Goal: Task Accomplishment & Management: Complete application form

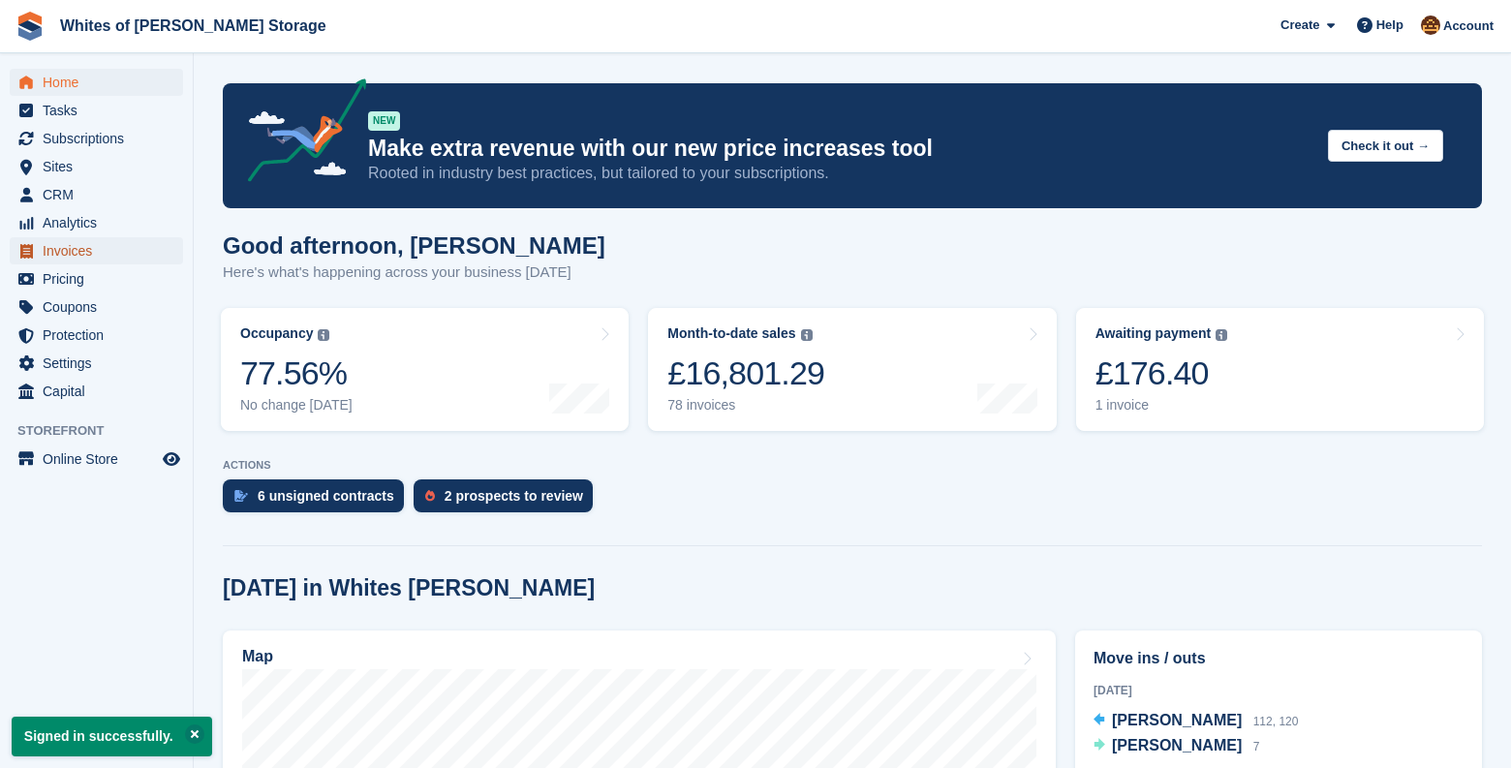
click at [82, 254] on span "Invoices" at bounding box center [101, 250] width 116 height 27
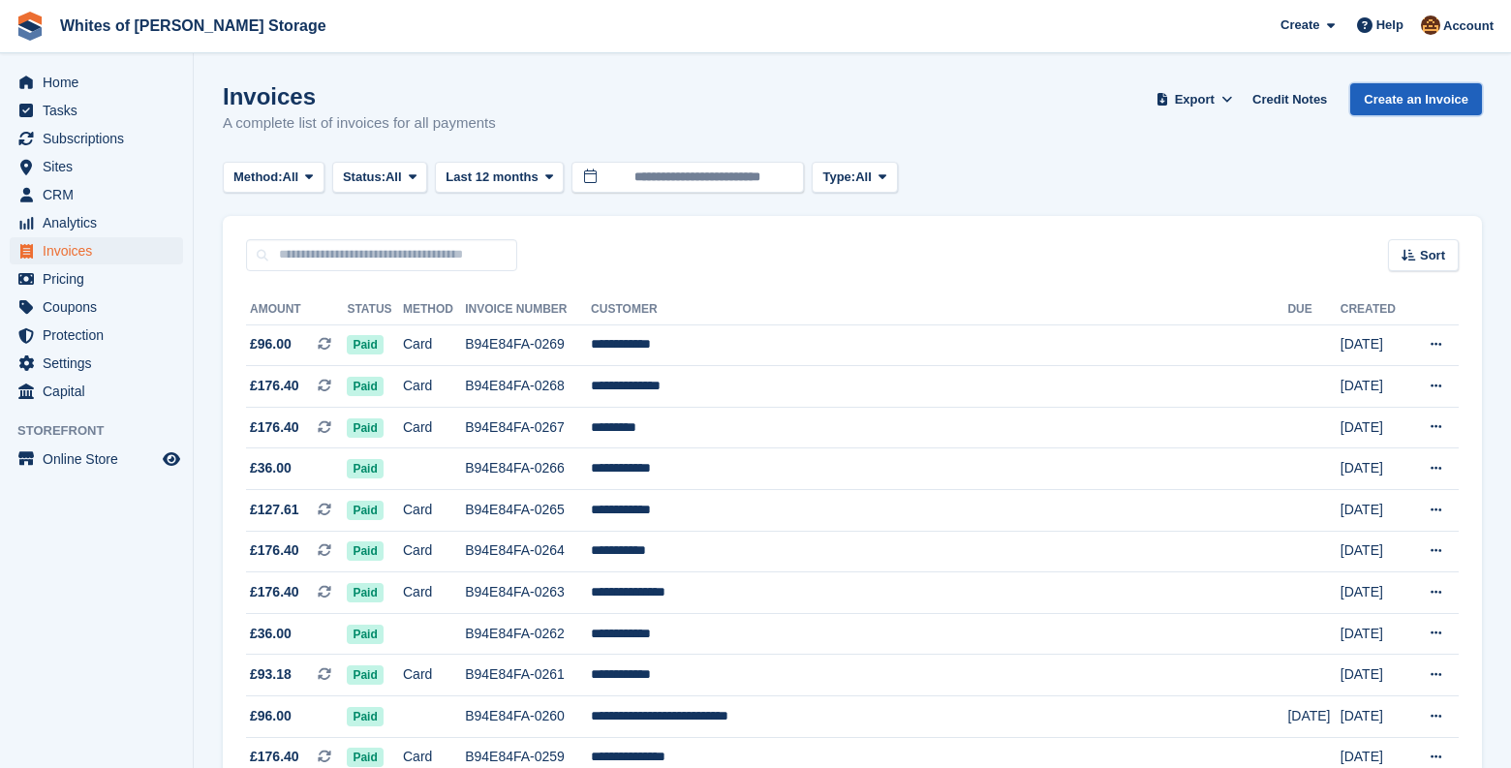
click at [1441, 104] on link "Create an Invoice" at bounding box center [1416, 99] width 132 height 32
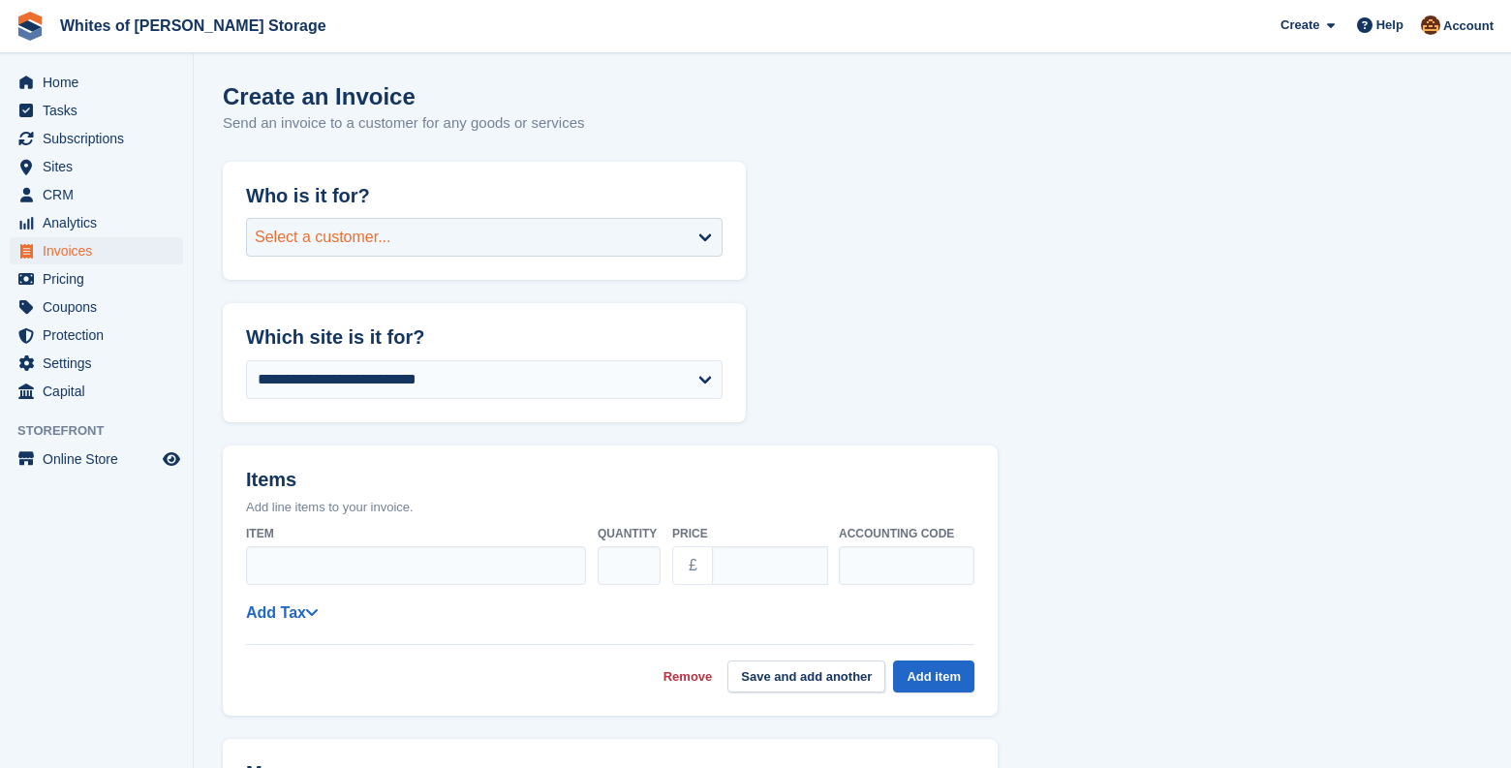
click at [538, 233] on div "Select a customer..." at bounding box center [484, 237] width 477 height 39
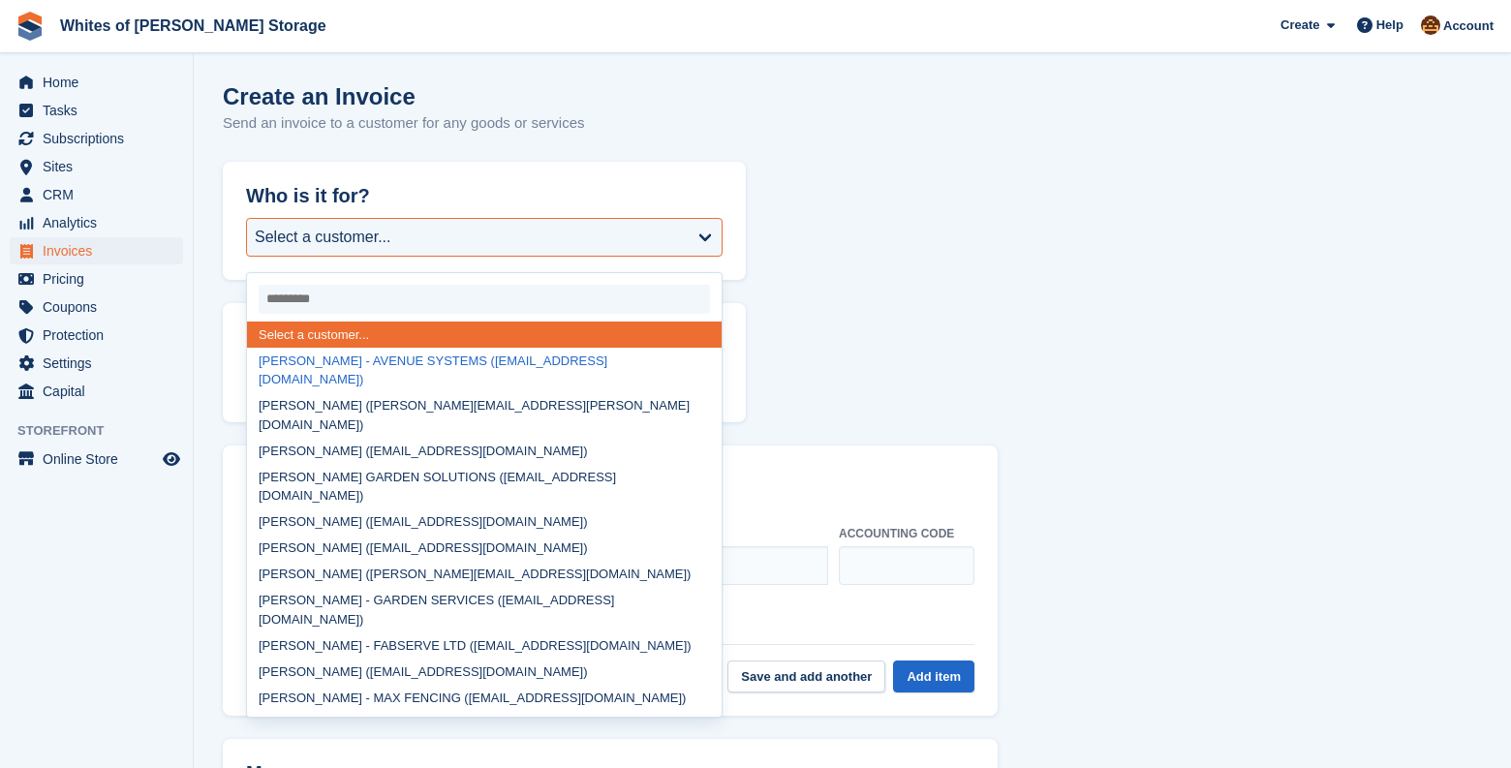
click at [563, 364] on div "BEN MORTON-BRIGHT - AVENUE SYSTEMS (ben@avenuesystems.co.uk)" at bounding box center [484, 371] width 475 height 46
select select "******"
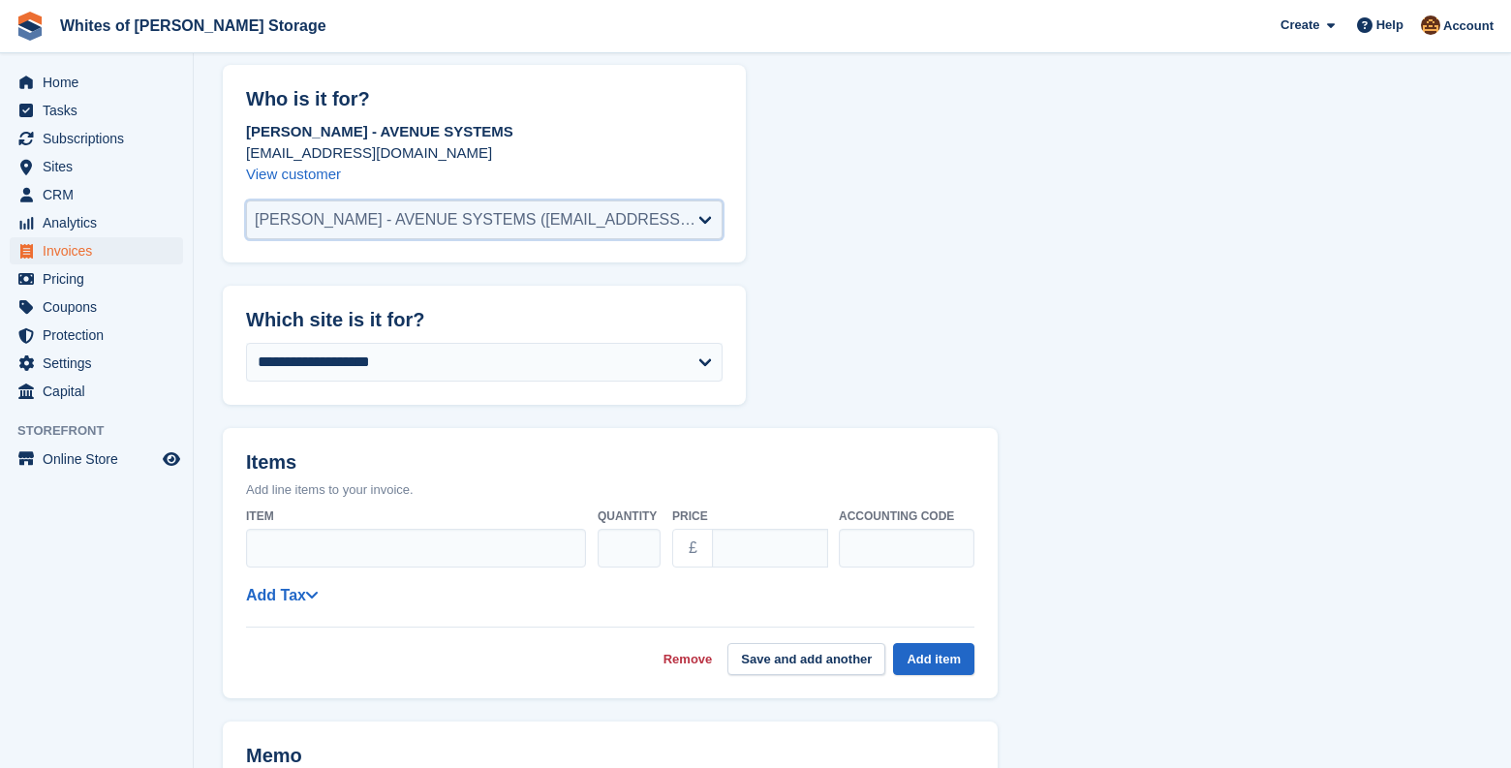
scroll to position [194, 0]
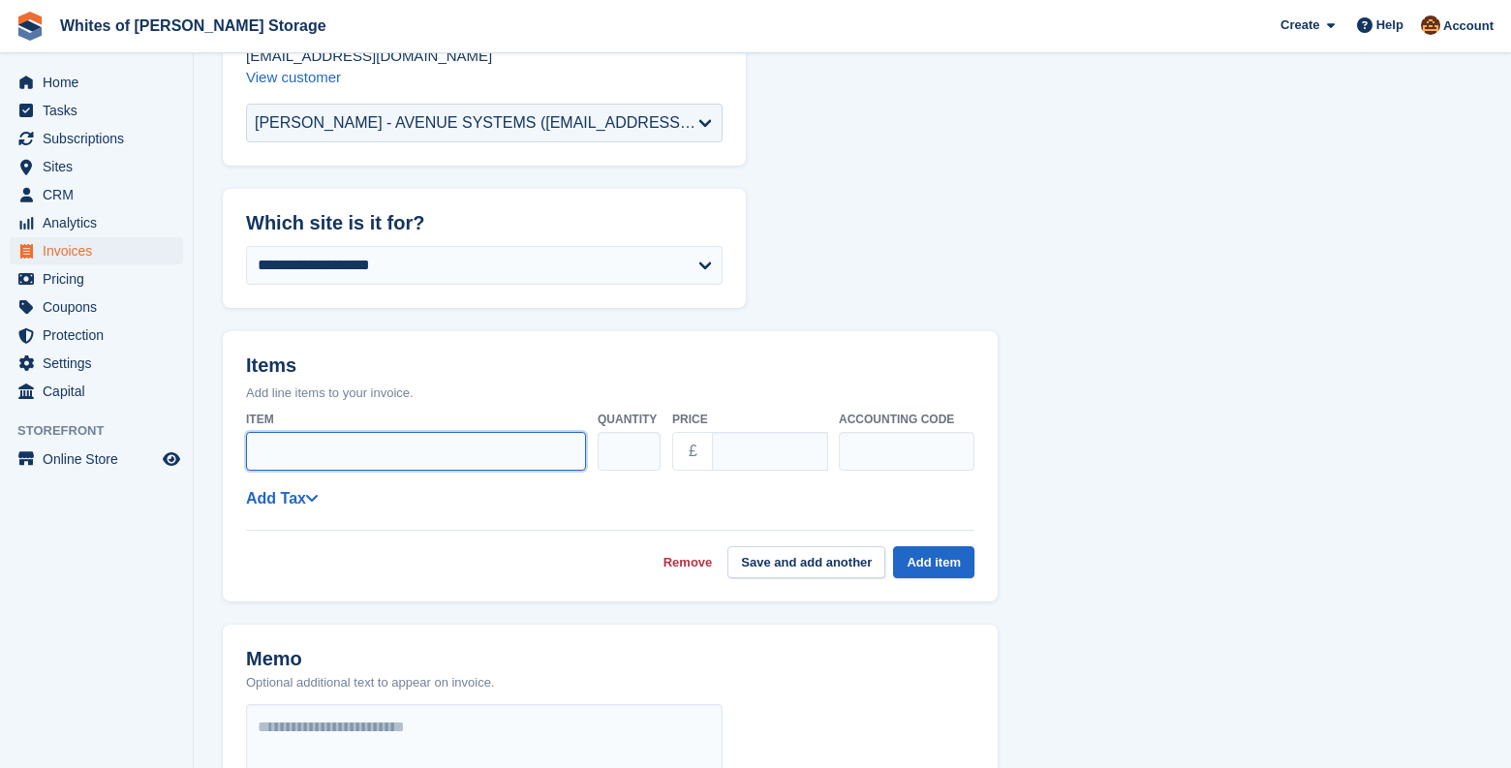
click at [367, 456] on input "Item" at bounding box center [416, 451] width 340 height 39
type input "******"
click at [812, 445] on input "****" at bounding box center [770, 451] width 116 height 39
type input "****"
click at [811, 445] on input "****" at bounding box center [770, 451] width 116 height 39
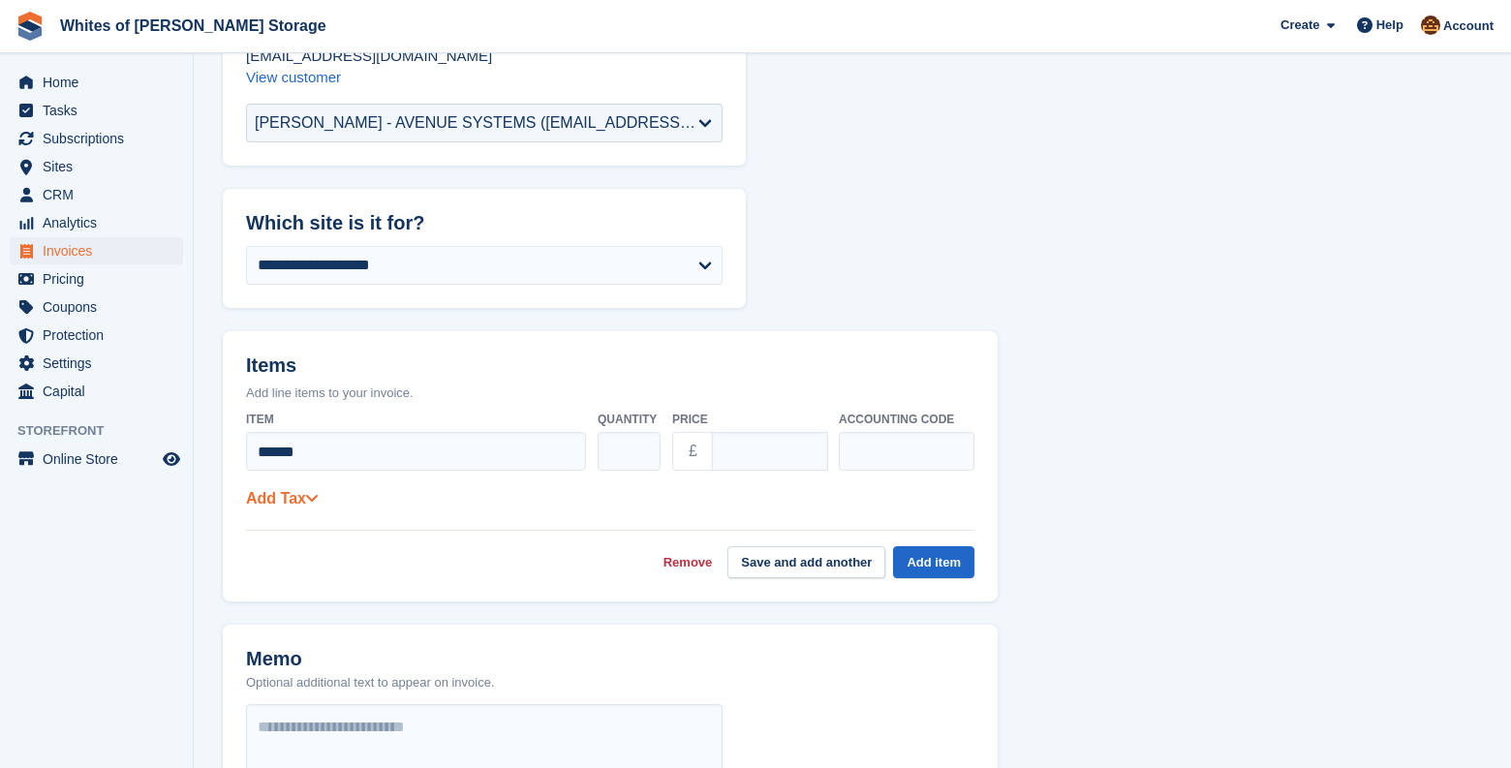
click at [310, 501] on icon at bounding box center [312, 498] width 14 height 16
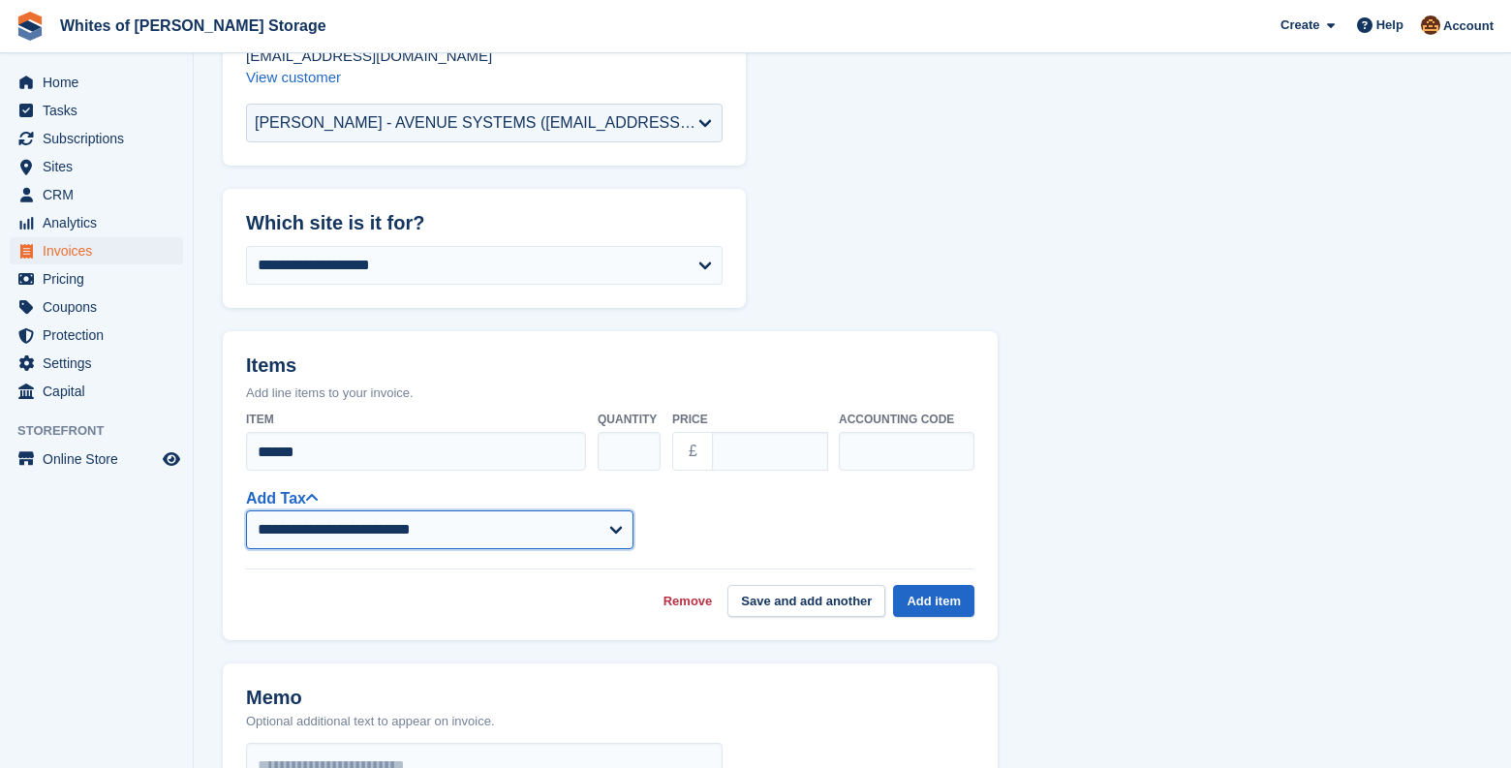
click at [327, 534] on select "**********" at bounding box center [440, 530] width 388 height 39
select select "****"
click at [246, 511] on select "**********" at bounding box center [440, 530] width 388 height 39
click at [748, 517] on div "**********" at bounding box center [610, 517] width 729 height 63
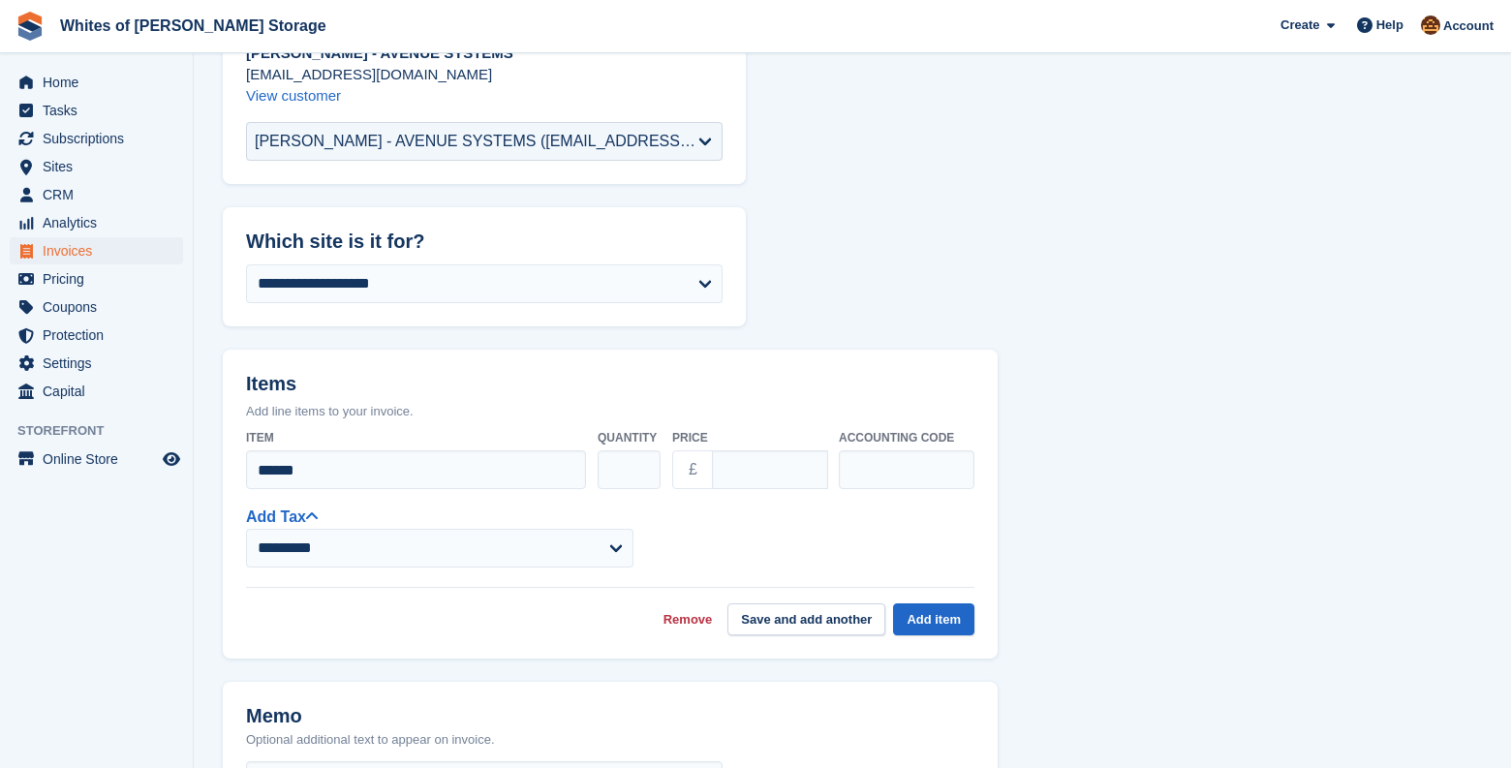
scroll to position [154, 0]
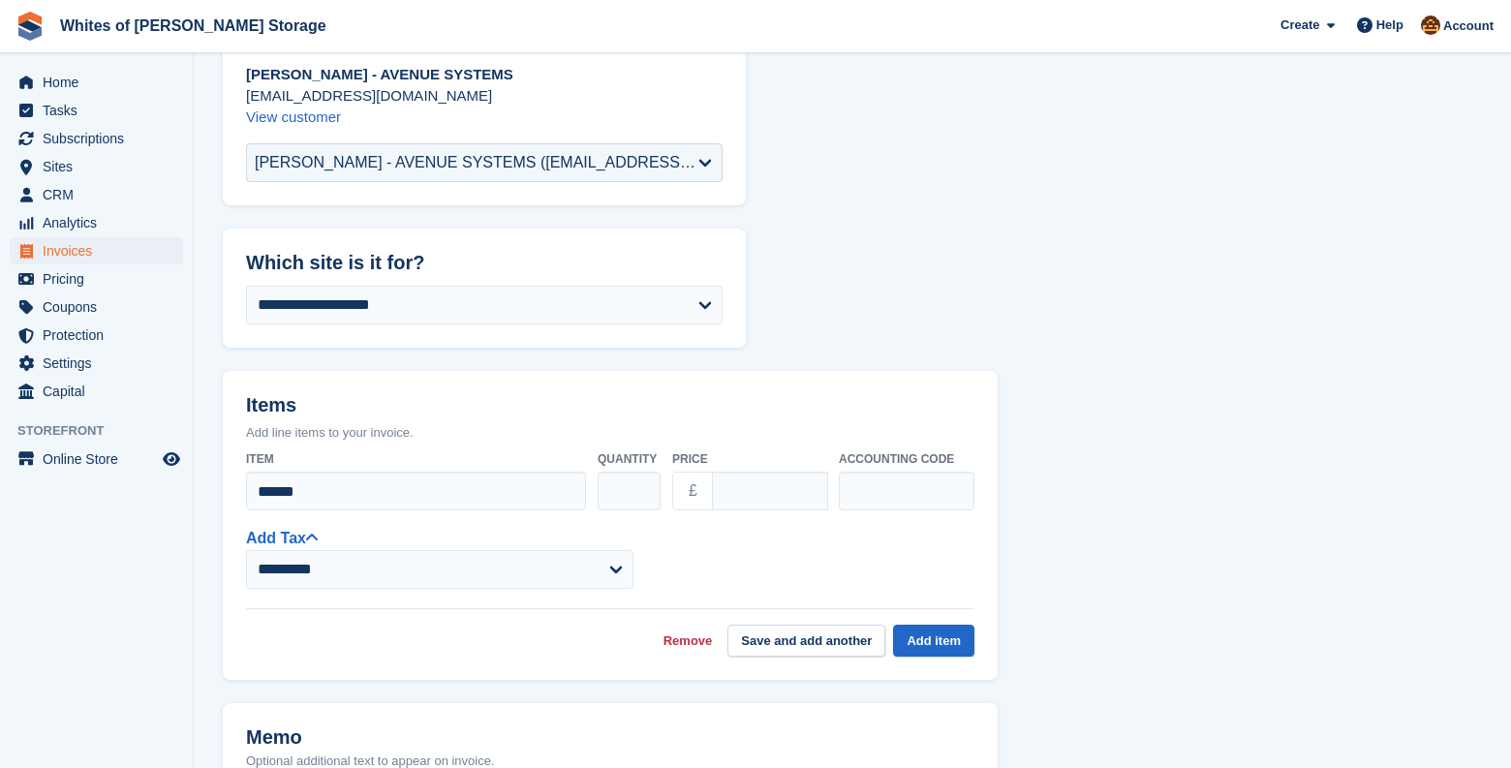
click at [698, 638] on link "Remove" at bounding box center [688, 641] width 49 height 19
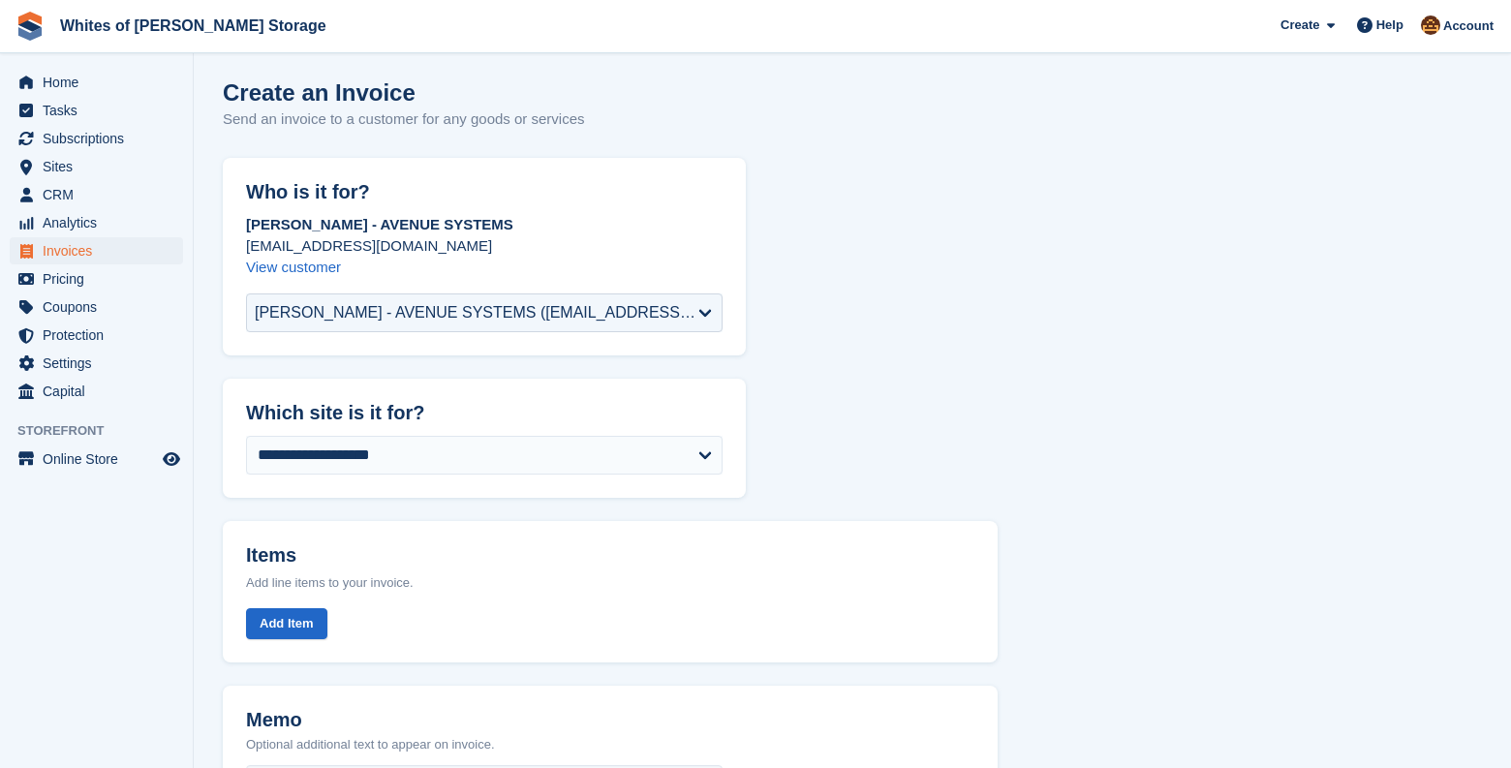
scroll to position [0, 0]
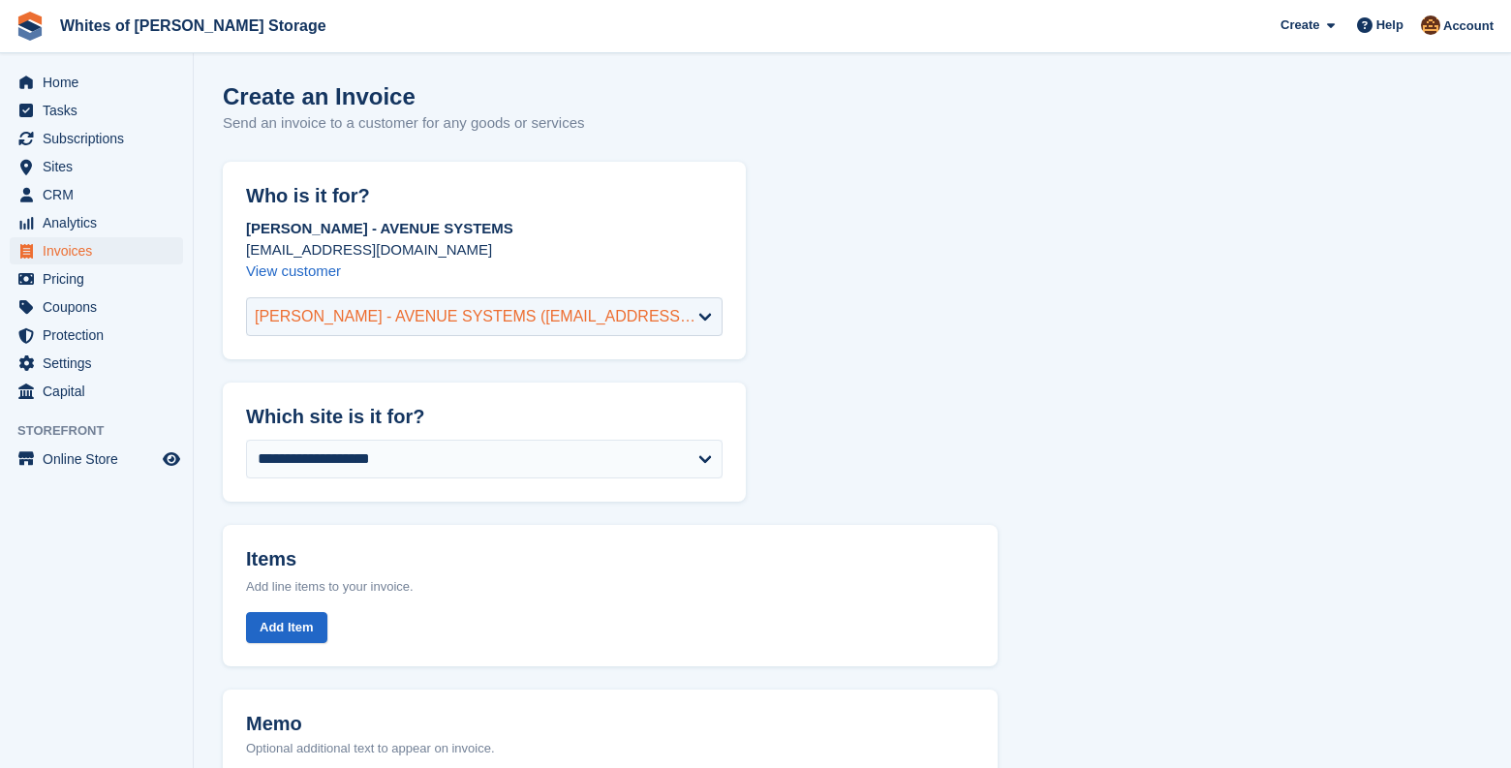
click at [485, 314] on div "BEN MORTON-BRIGHT - AVENUE SYSTEMS (ben@avenuesystems.co.uk)" at bounding box center [477, 316] width 444 height 23
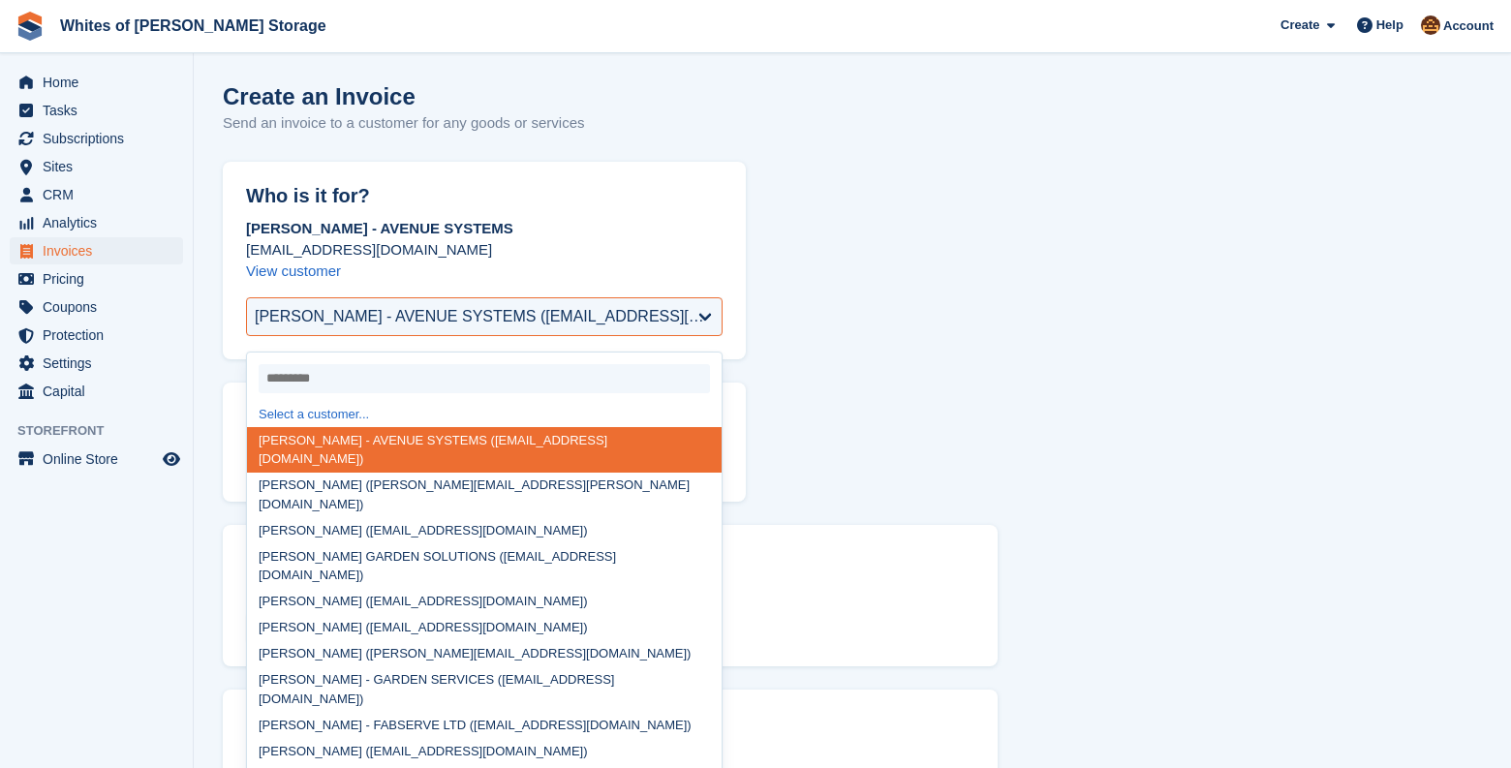
click at [435, 418] on div "Select a customer..." at bounding box center [484, 414] width 475 height 26
select select
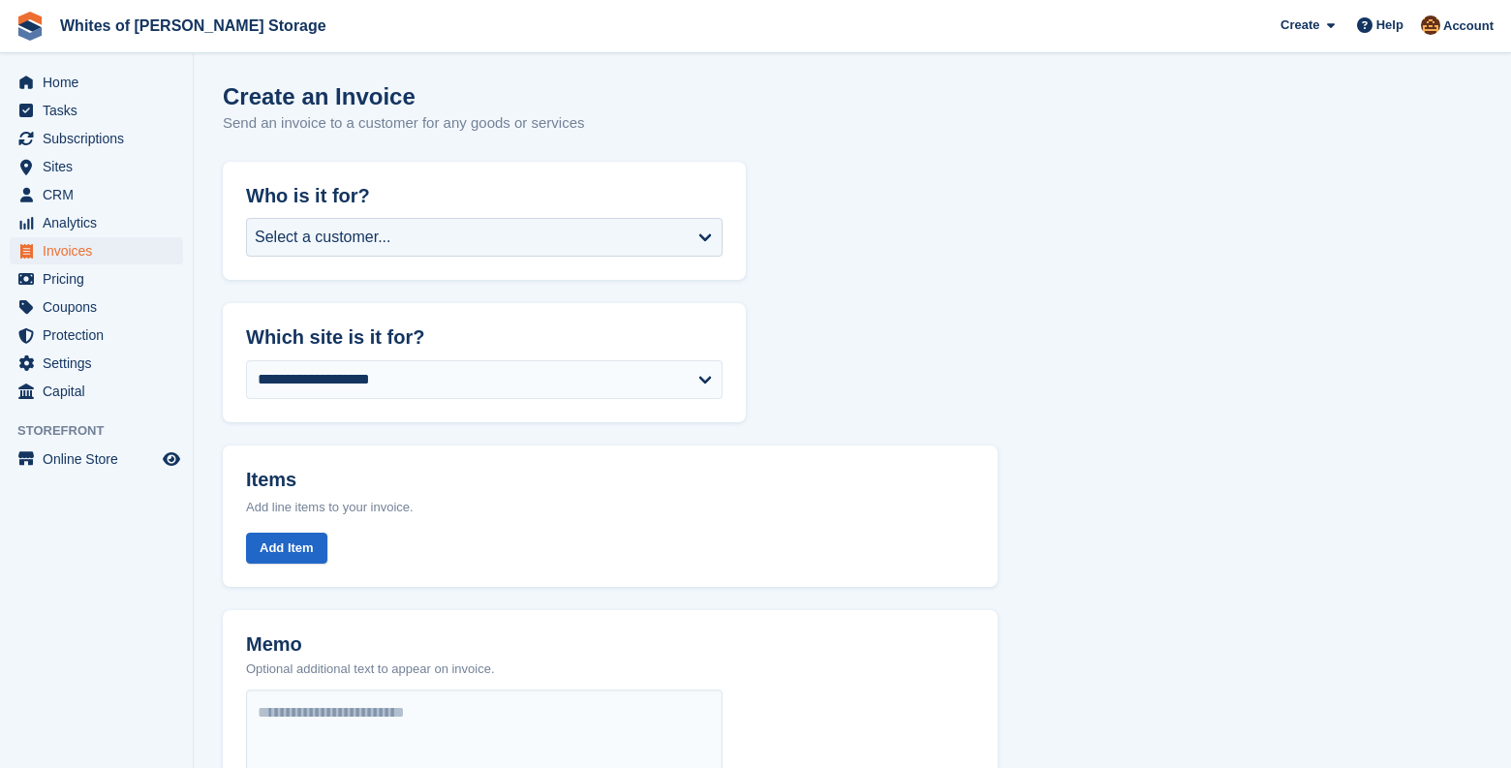
click at [1154, 288] on form "**********" at bounding box center [852, 674] width 1259 height 1025
click at [99, 250] on span "Invoices" at bounding box center [101, 250] width 116 height 27
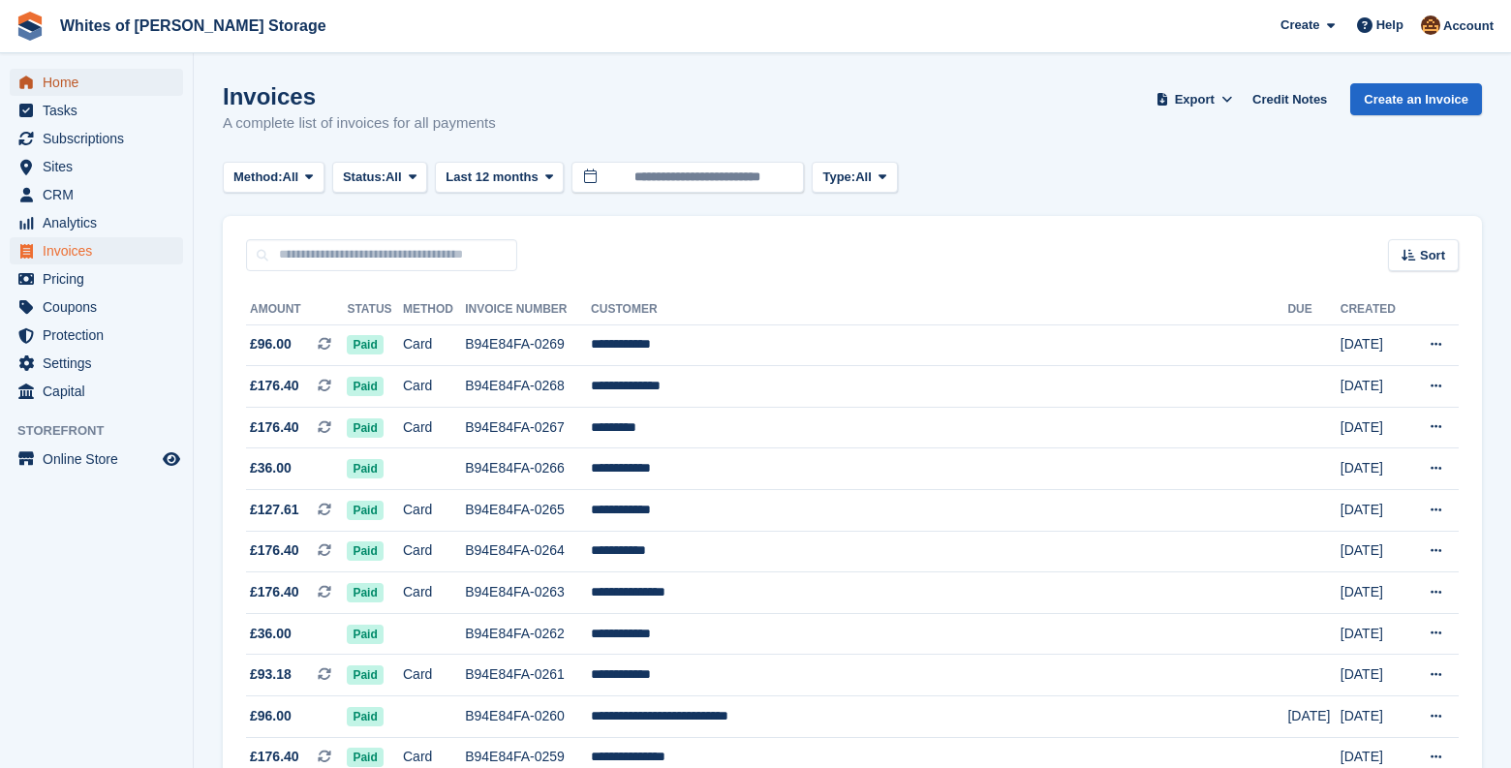
click at [59, 73] on span "Home" at bounding box center [101, 82] width 116 height 27
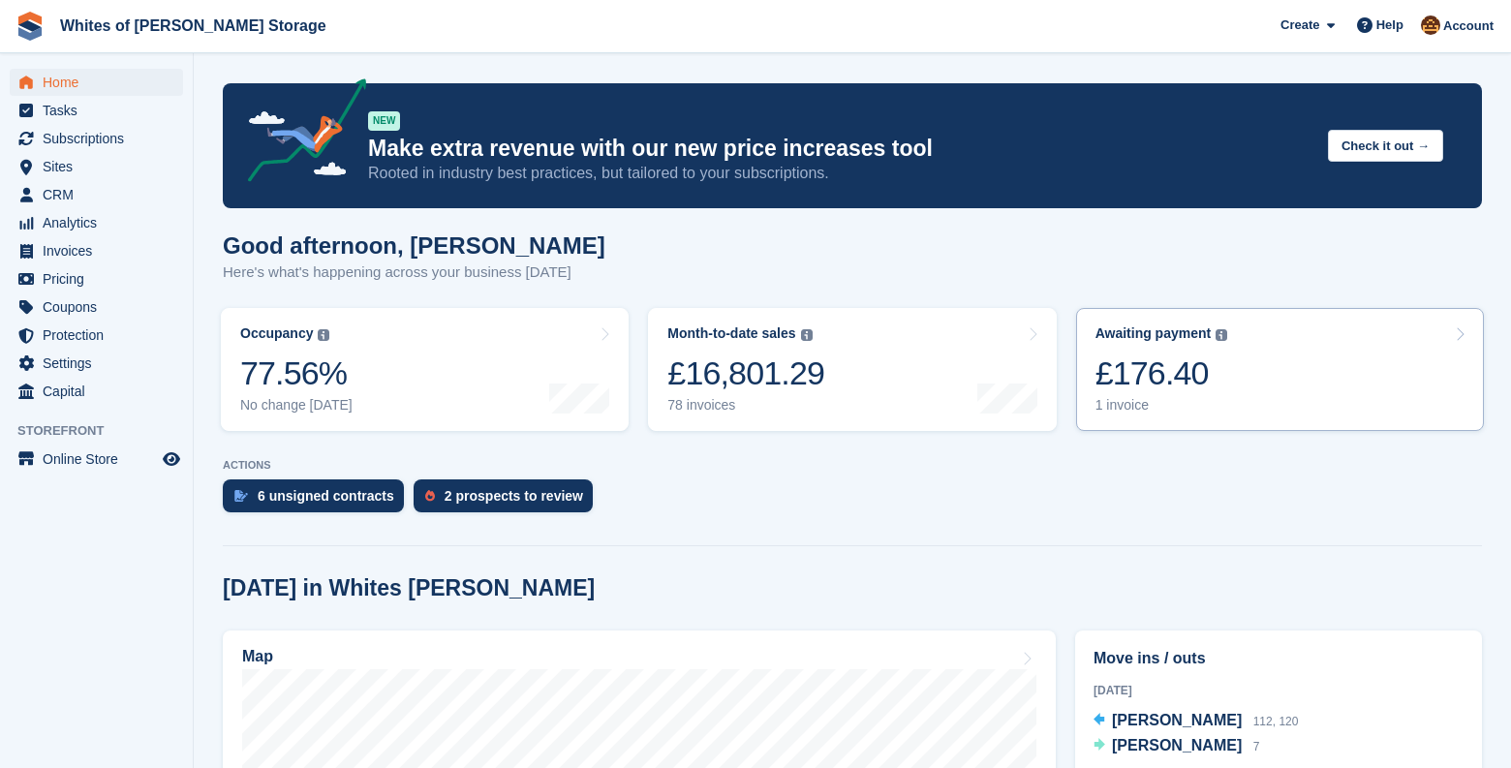
click at [1205, 378] on div "£176.40" at bounding box center [1162, 374] width 133 height 40
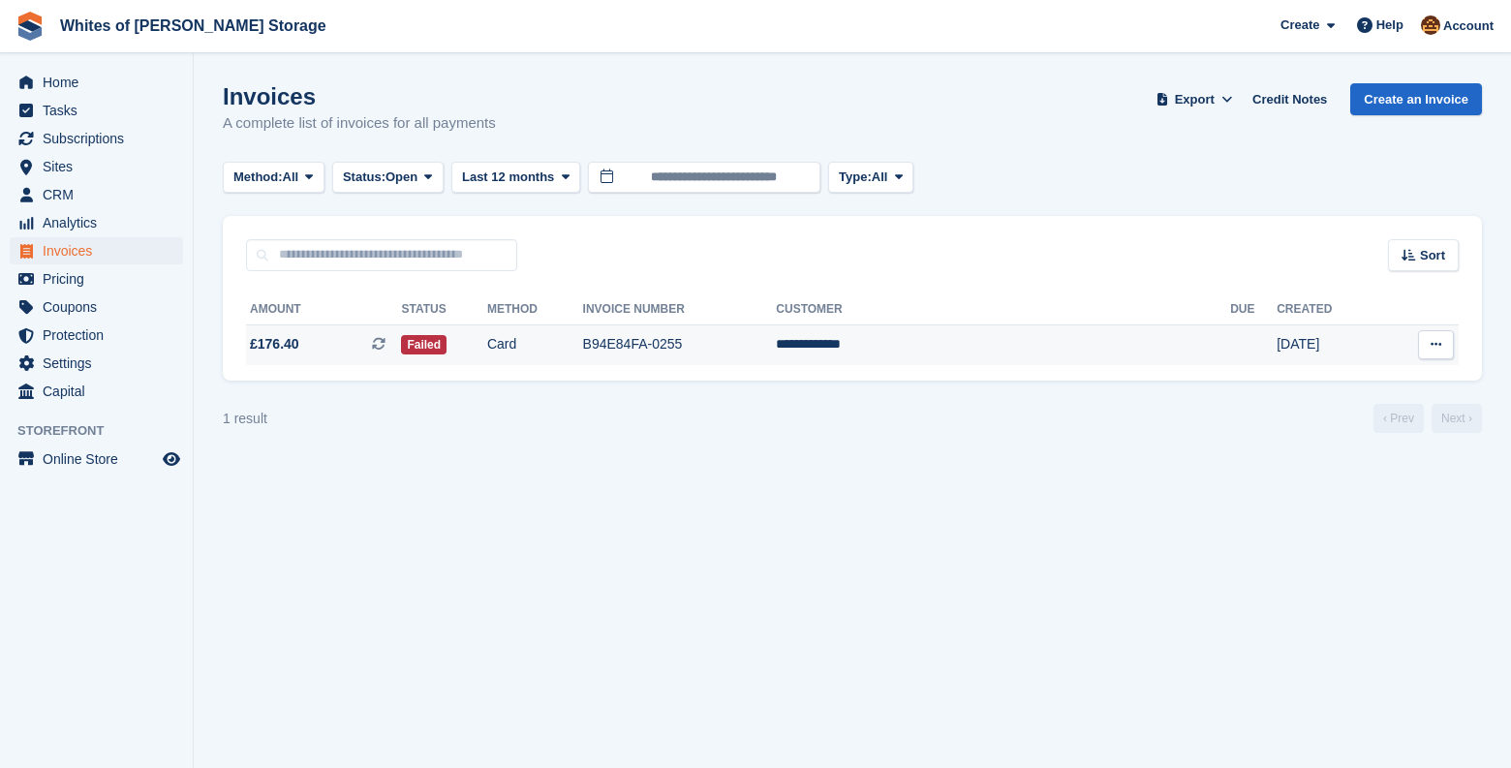
click at [731, 339] on td "B94E84FA-0255" at bounding box center [680, 345] width 194 height 41
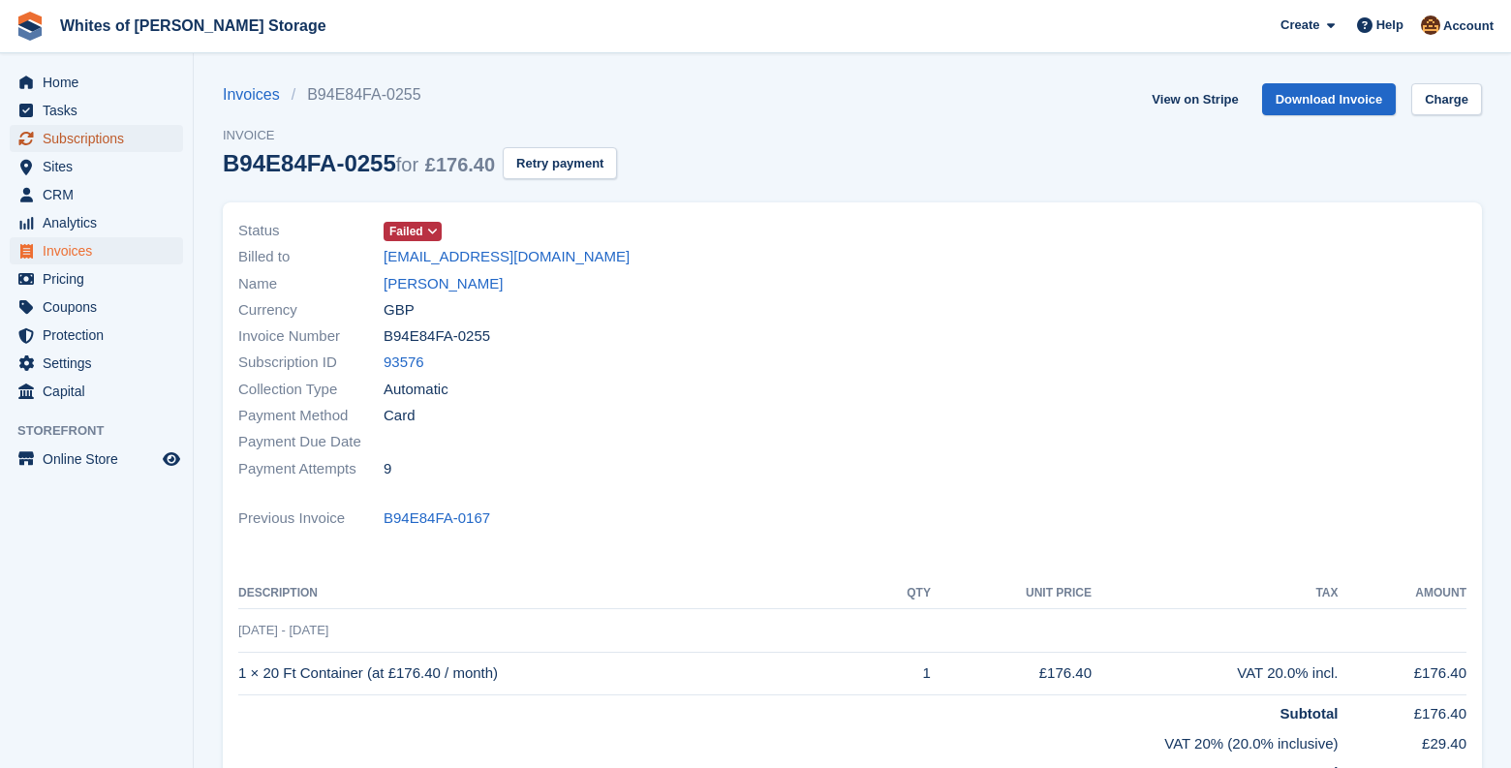
click at [61, 139] on span "Subscriptions" at bounding box center [101, 138] width 116 height 27
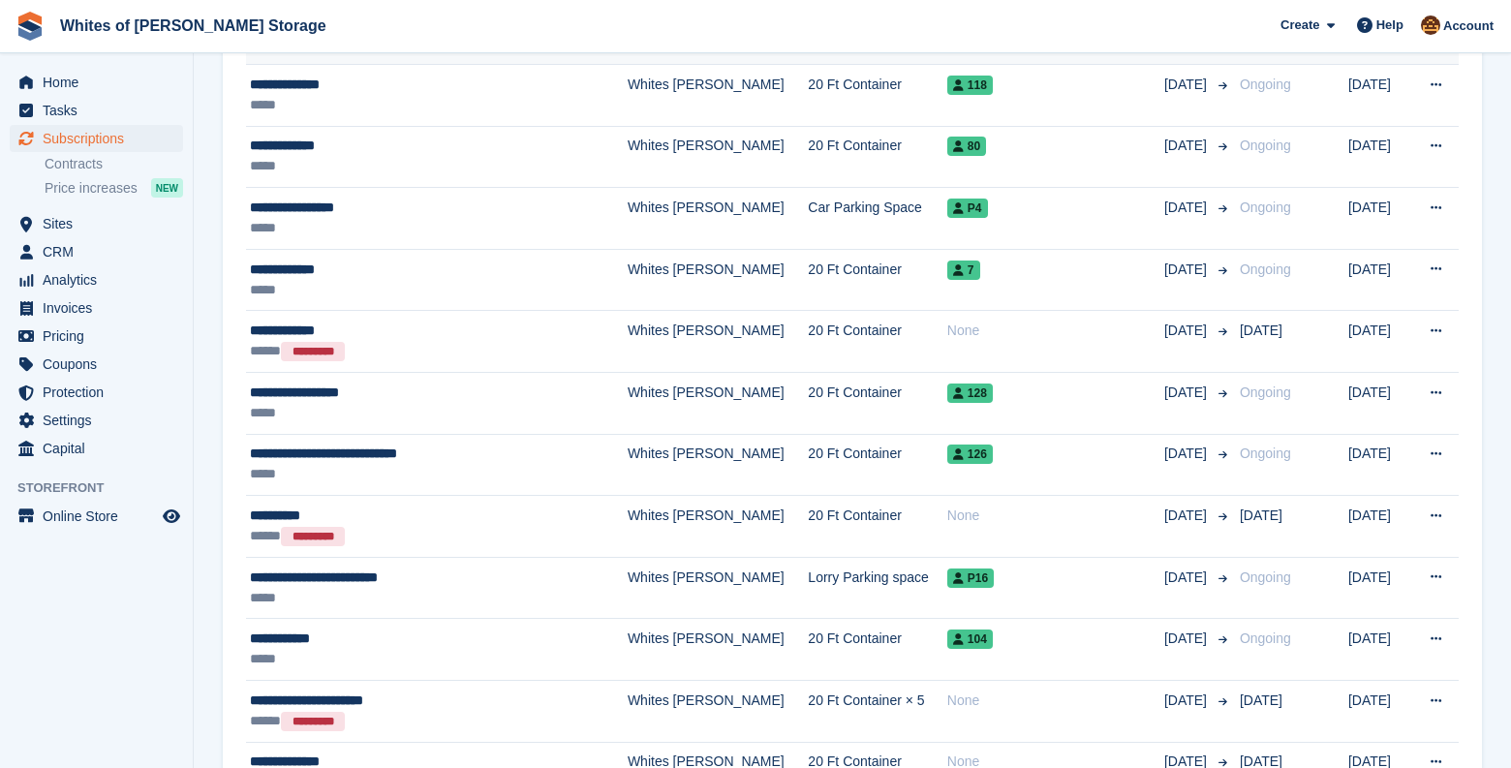
scroll to position [872, 0]
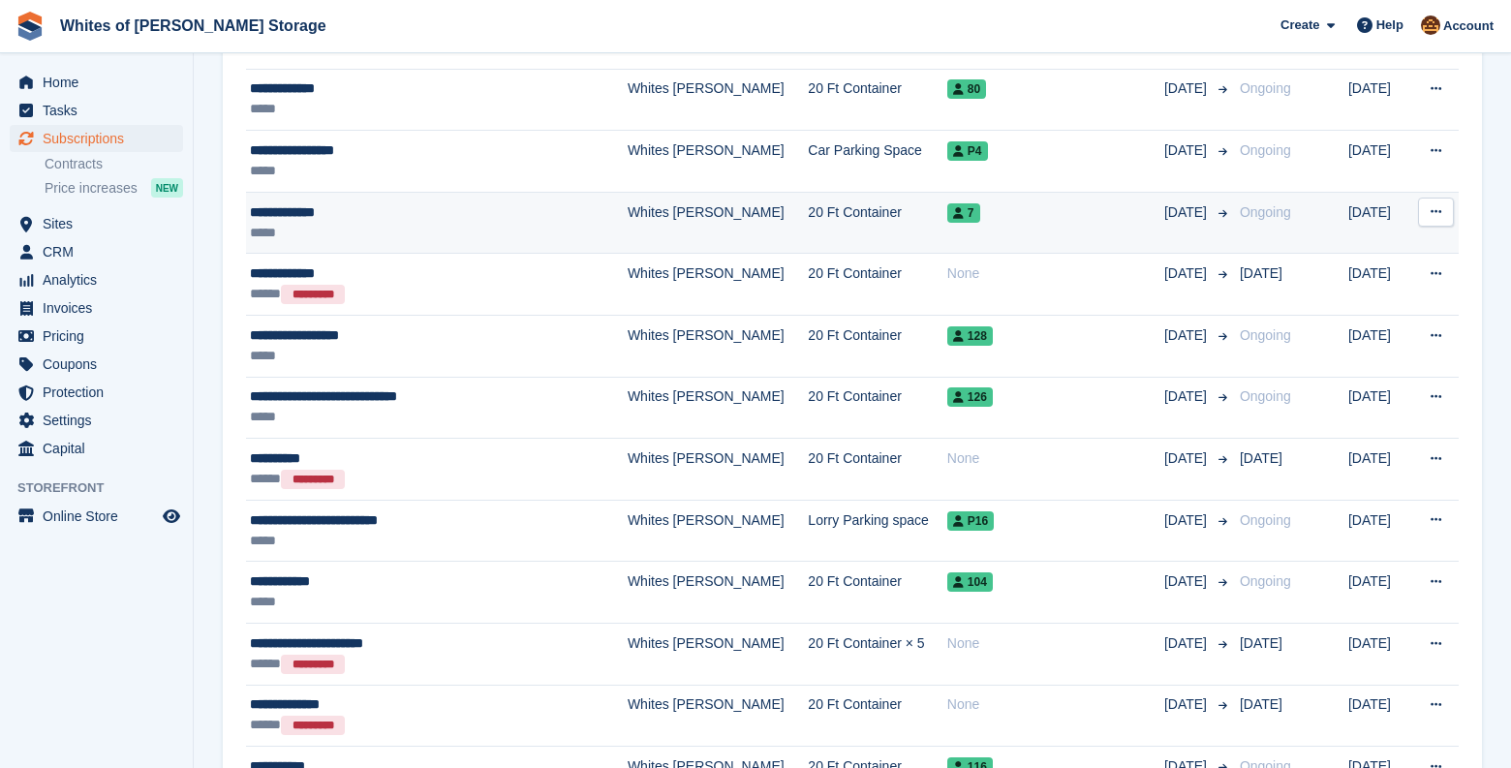
click at [411, 220] on div "**********" at bounding box center [413, 212] width 327 height 20
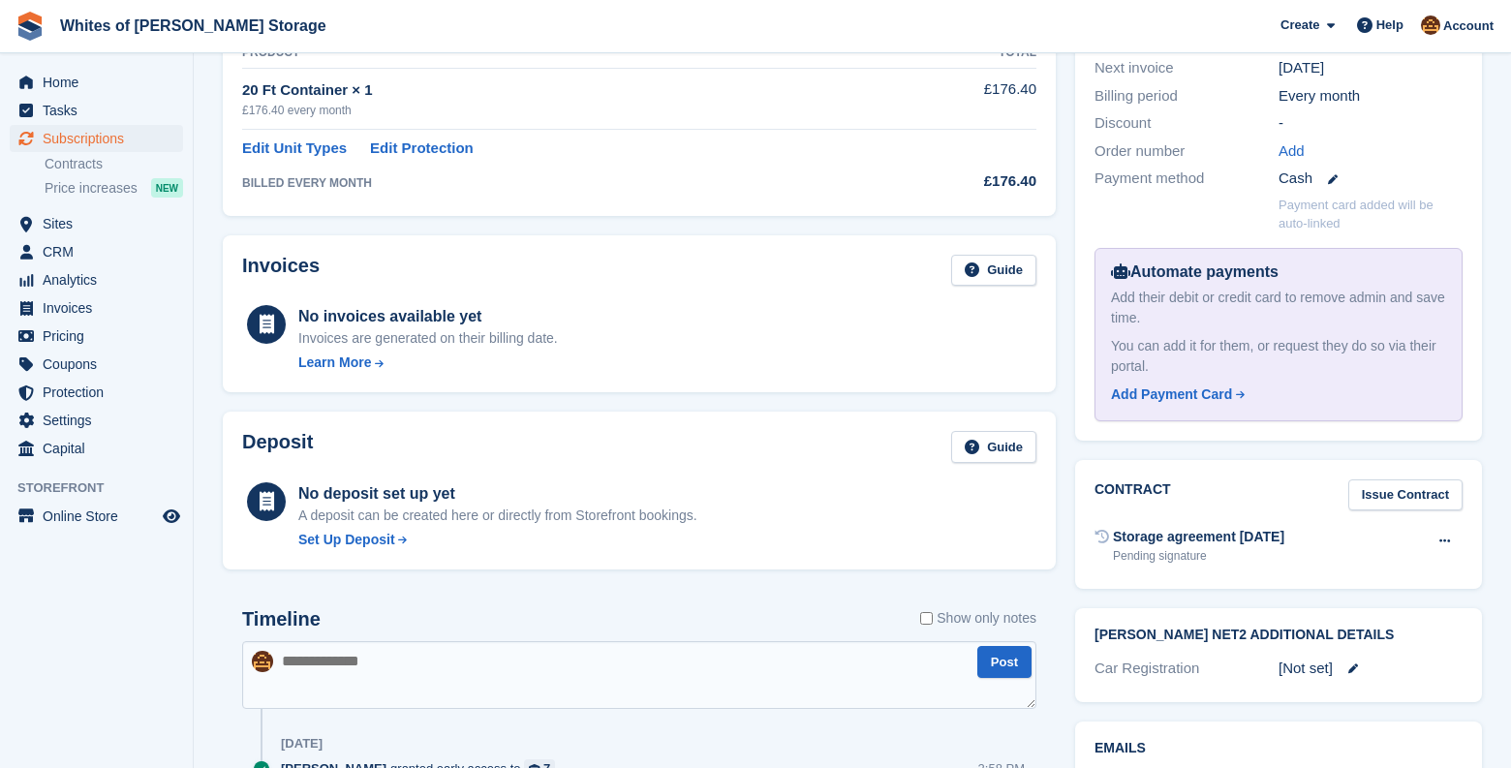
scroll to position [526, 0]
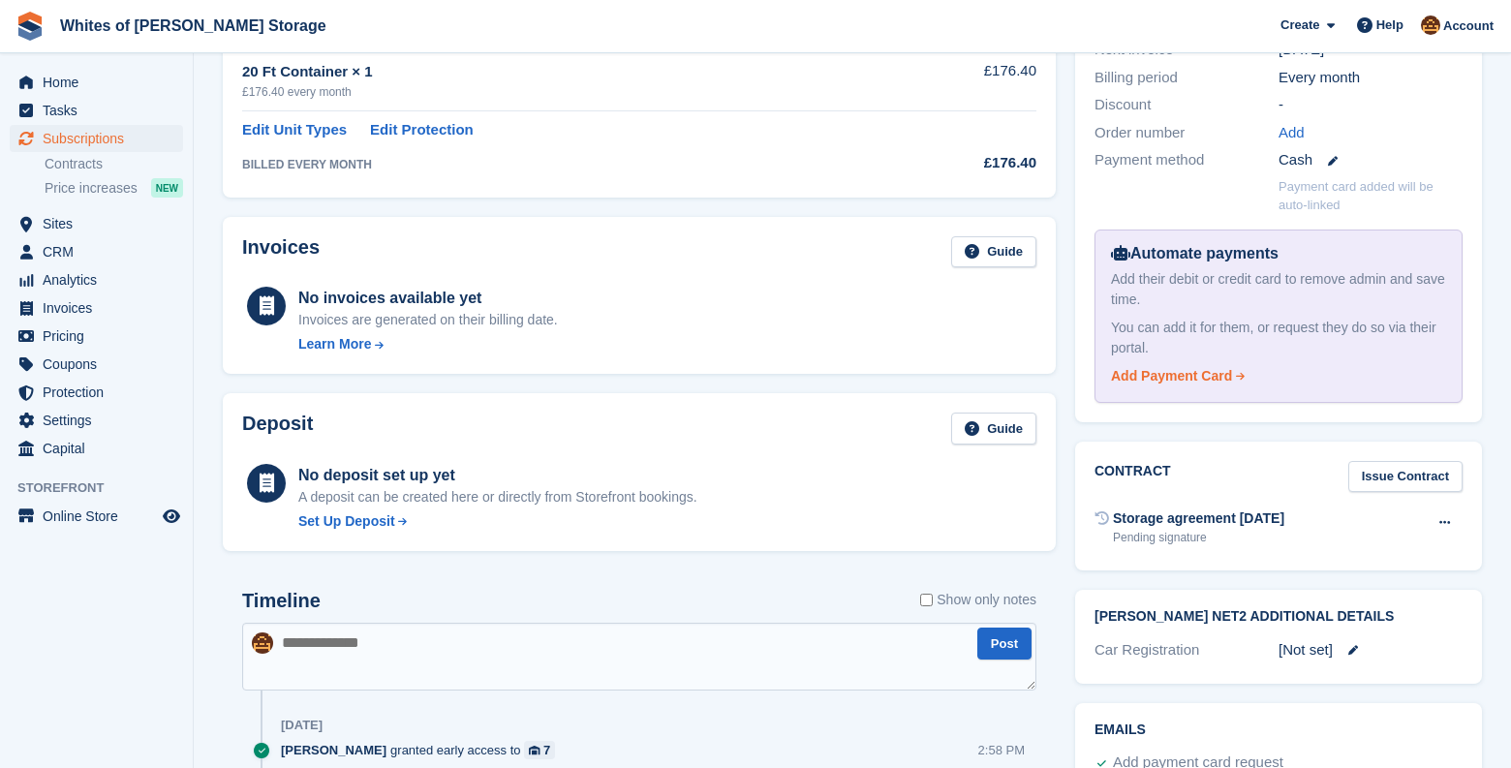
click at [1191, 374] on div "Add Payment Card" at bounding box center [1171, 376] width 121 height 20
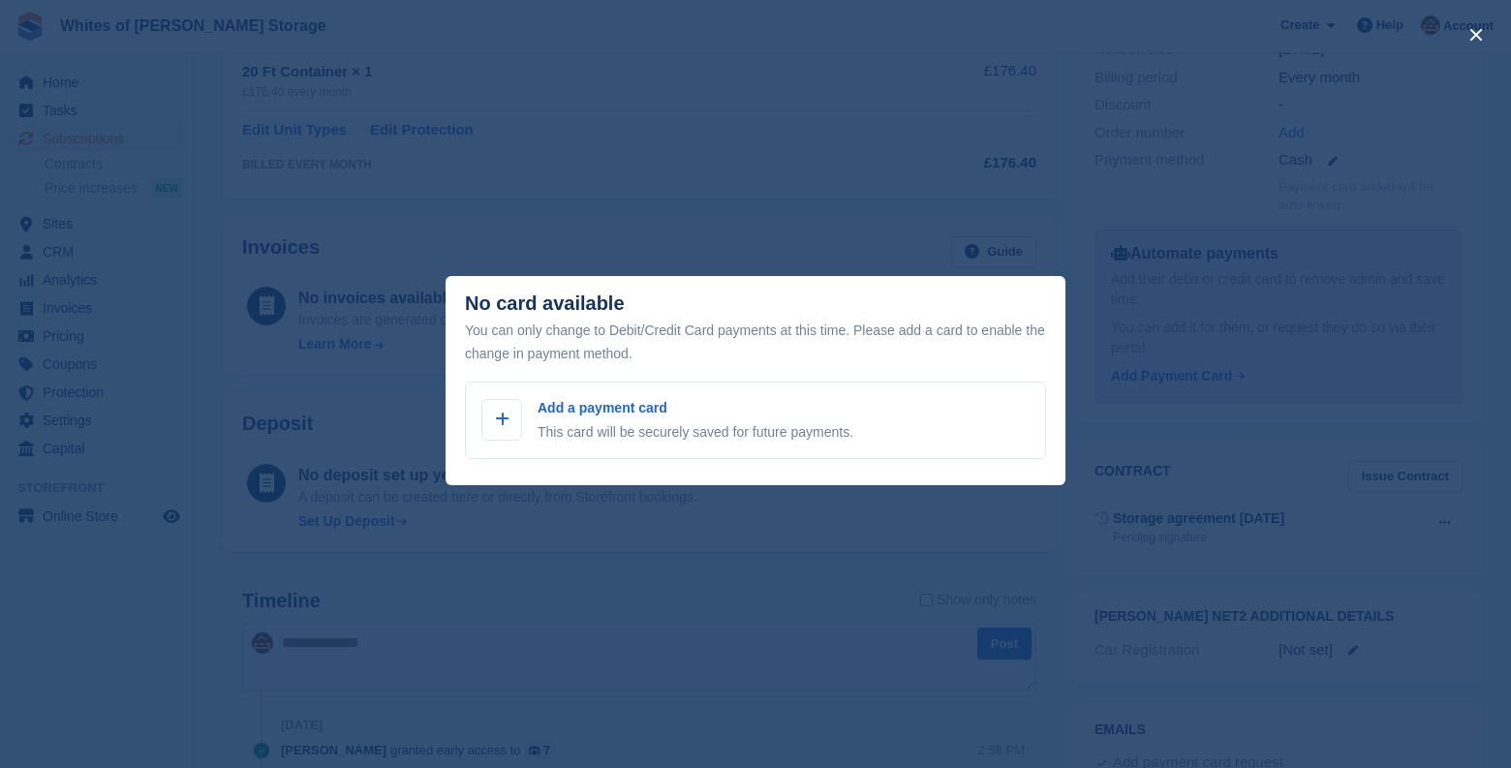
click at [774, 183] on div "close" at bounding box center [755, 384] width 1511 height 768
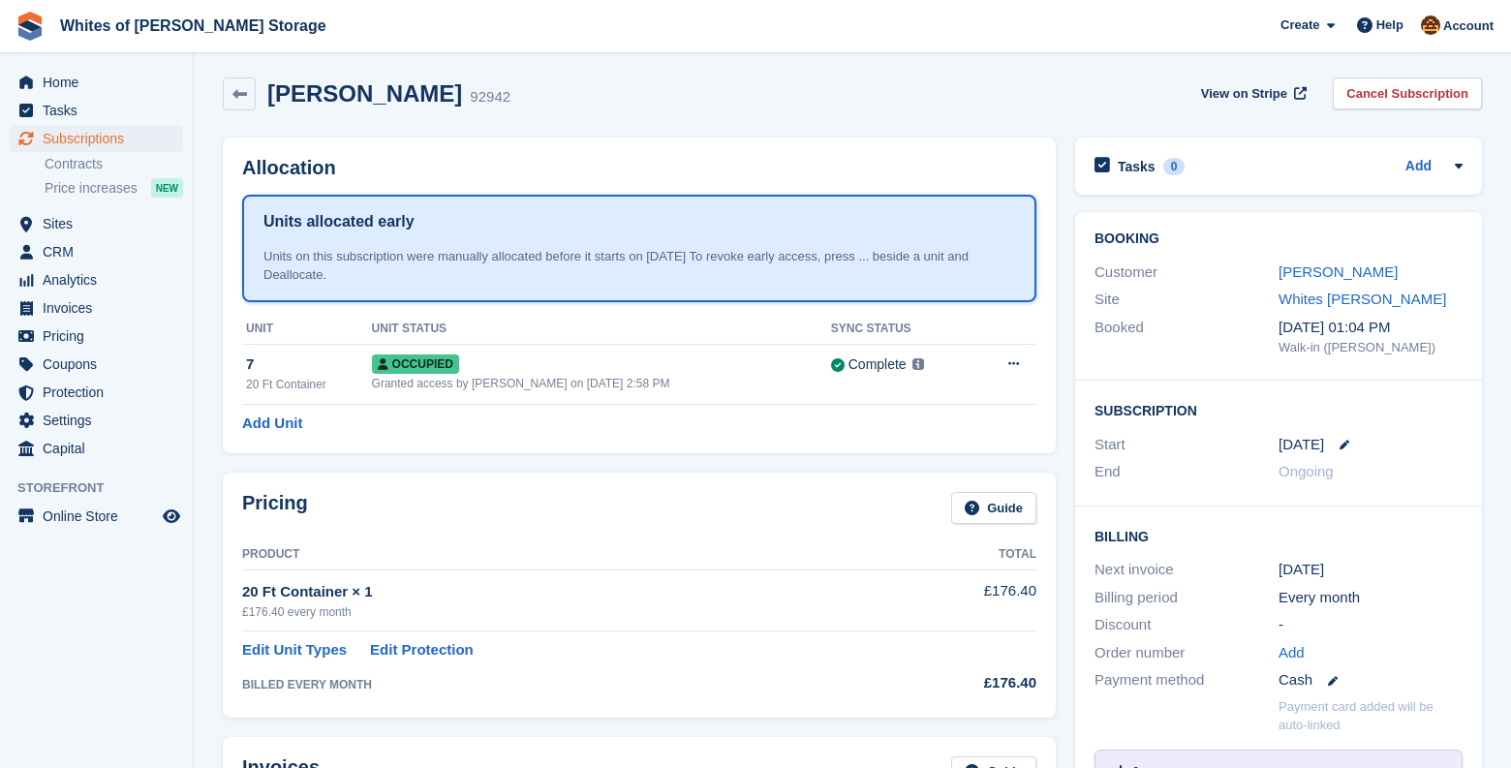
scroll to position [0, 0]
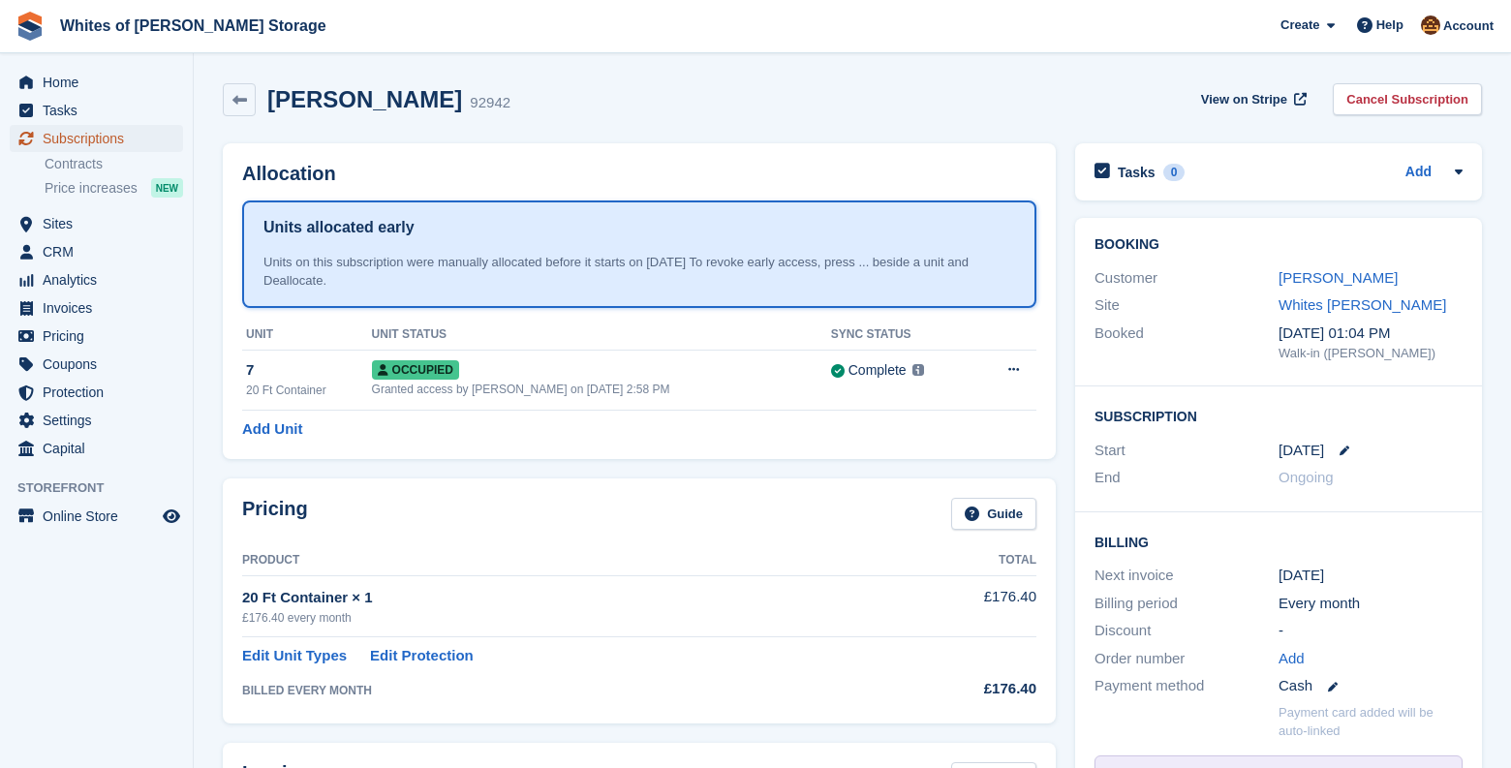
click at [103, 135] on span "Subscriptions" at bounding box center [101, 138] width 116 height 27
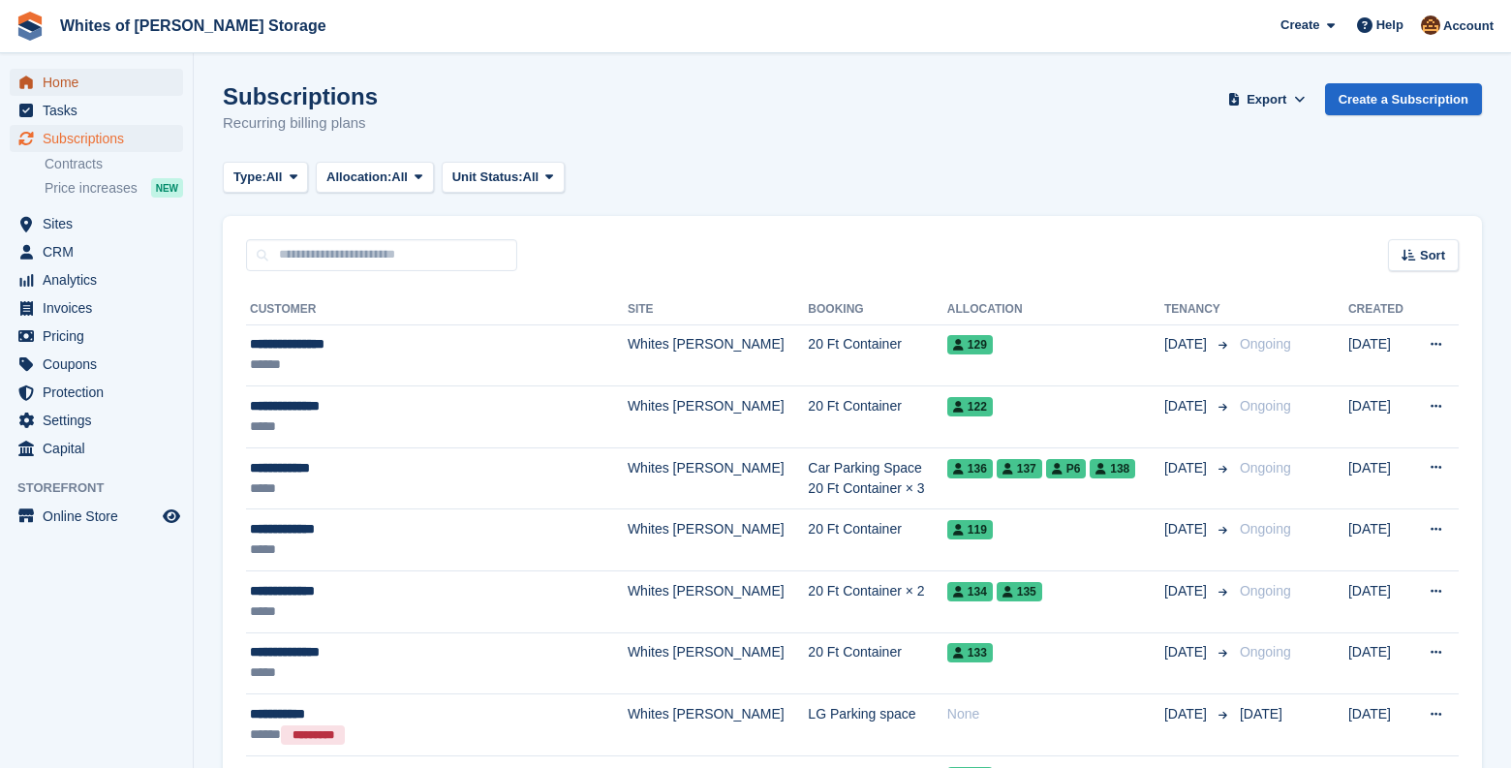
click at [77, 87] on span "Home" at bounding box center [101, 82] width 116 height 27
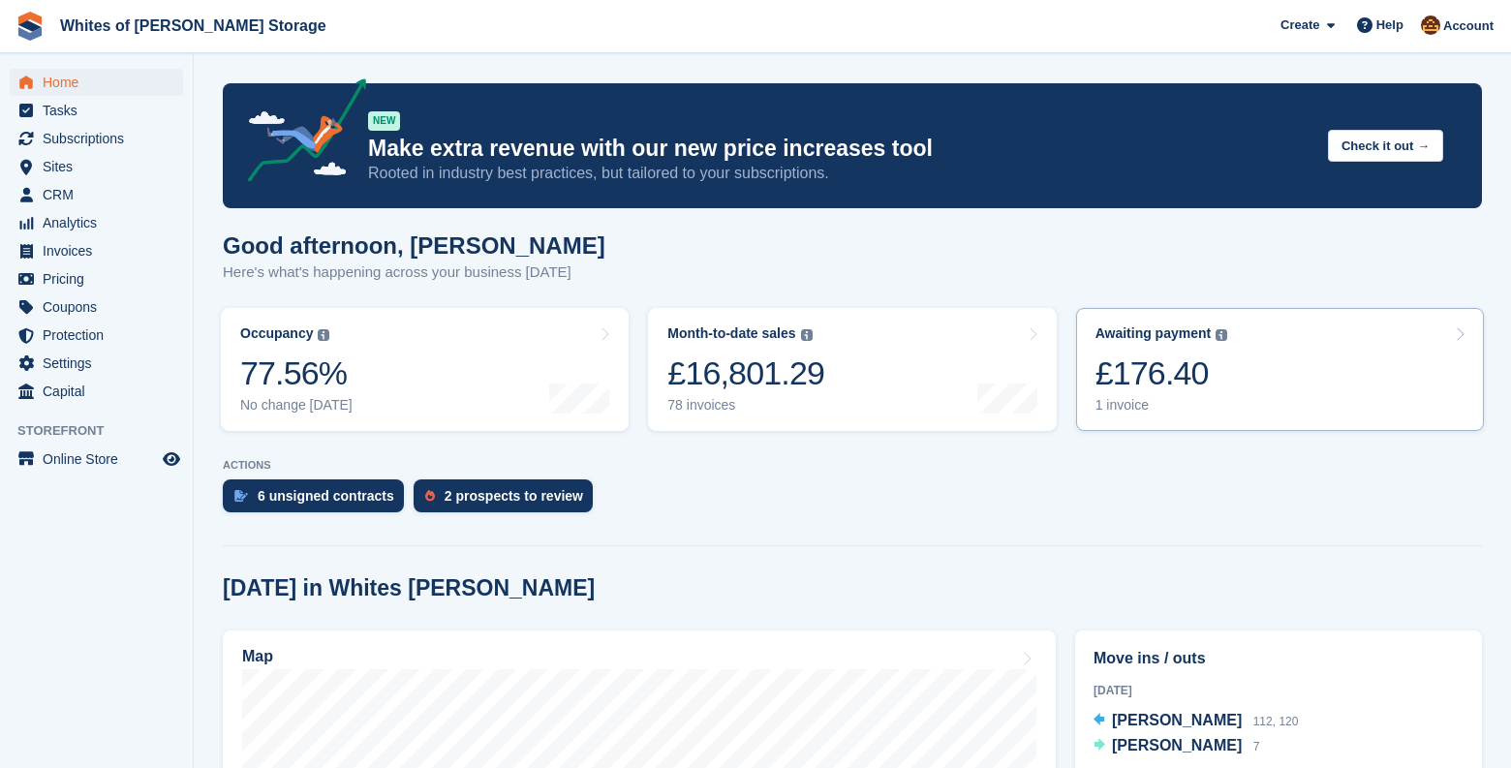
click at [1232, 370] on link "Awaiting payment The total outstanding balance on all open invoices. £176.40 1 …" at bounding box center [1280, 369] width 408 height 123
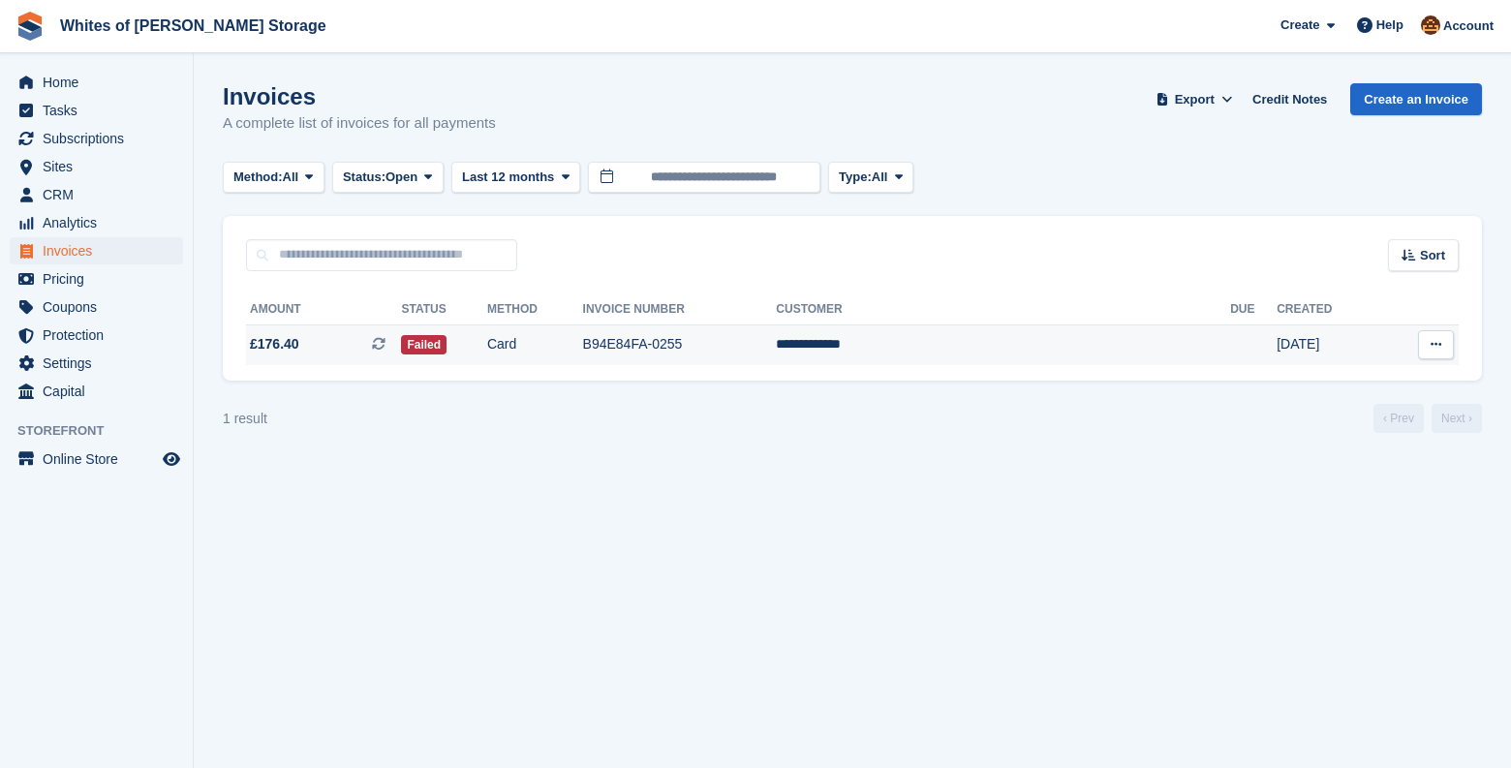
click at [777, 343] on td "B94E84FA-0255" at bounding box center [680, 345] width 194 height 41
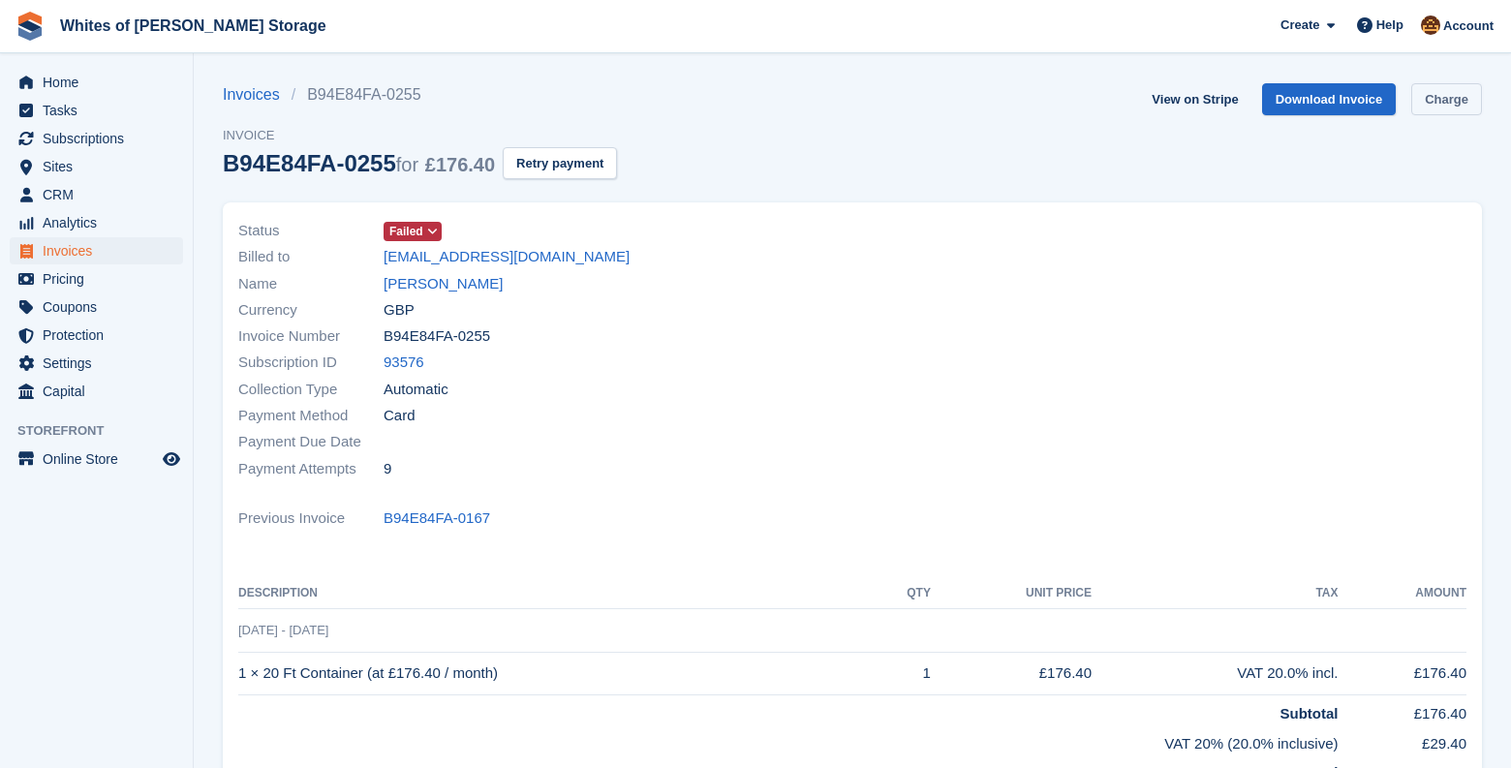
click at [1460, 101] on link "Charge" at bounding box center [1447, 99] width 71 height 32
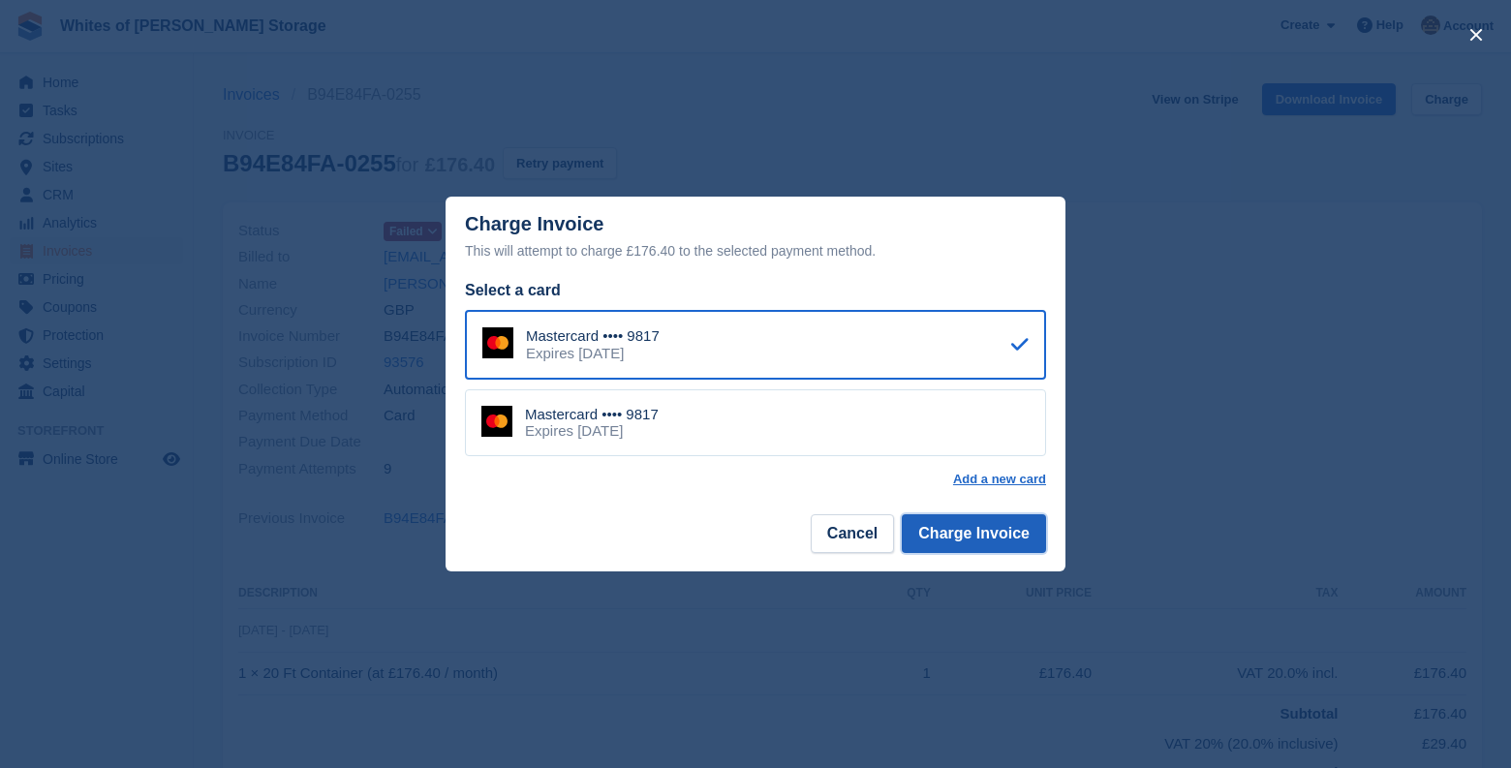
drag, startPoint x: 953, startPoint y: 532, endPoint x: 946, endPoint y: 517, distance: 16.5
click at [953, 530] on button "Charge Invoice" at bounding box center [974, 533] width 144 height 39
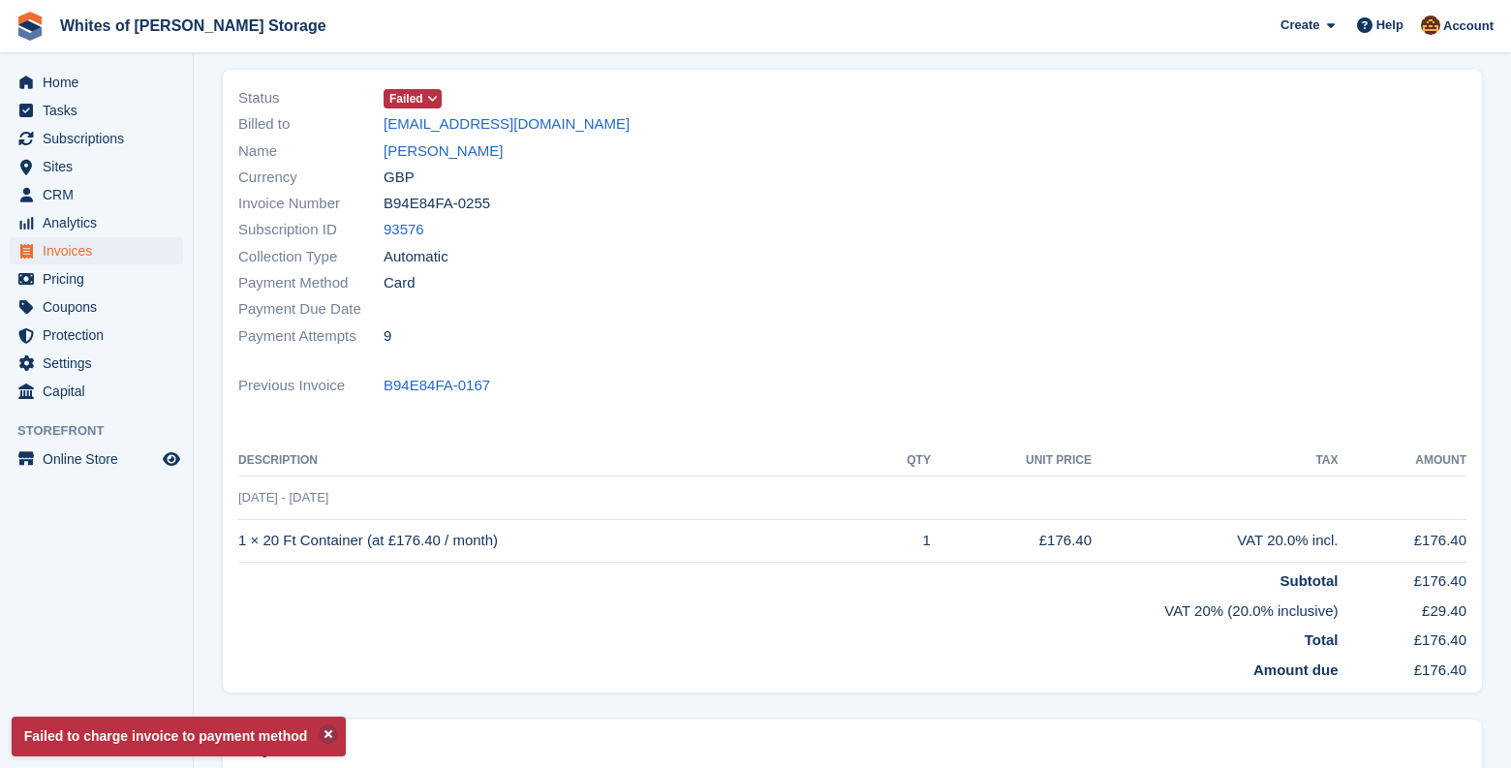
scroll to position [134, 0]
click at [450, 152] on link "Aaron Fensome" at bounding box center [443, 151] width 119 height 22
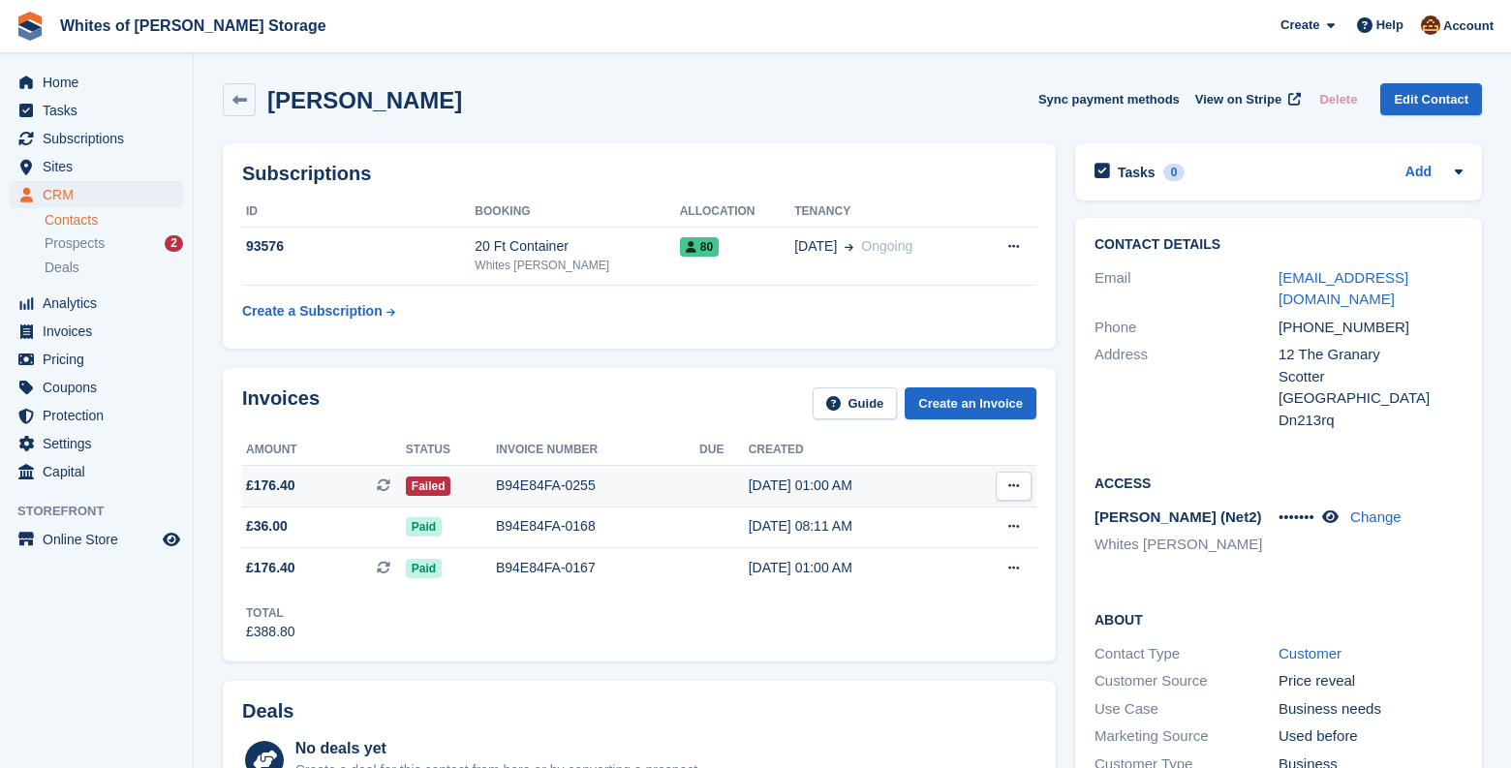
click at [1018, 486] on icon at bounding box center [1014, 486] width 11 height 13
click at [1018, 488] on icon at bounding box center [1014, 486] width 11 height 13
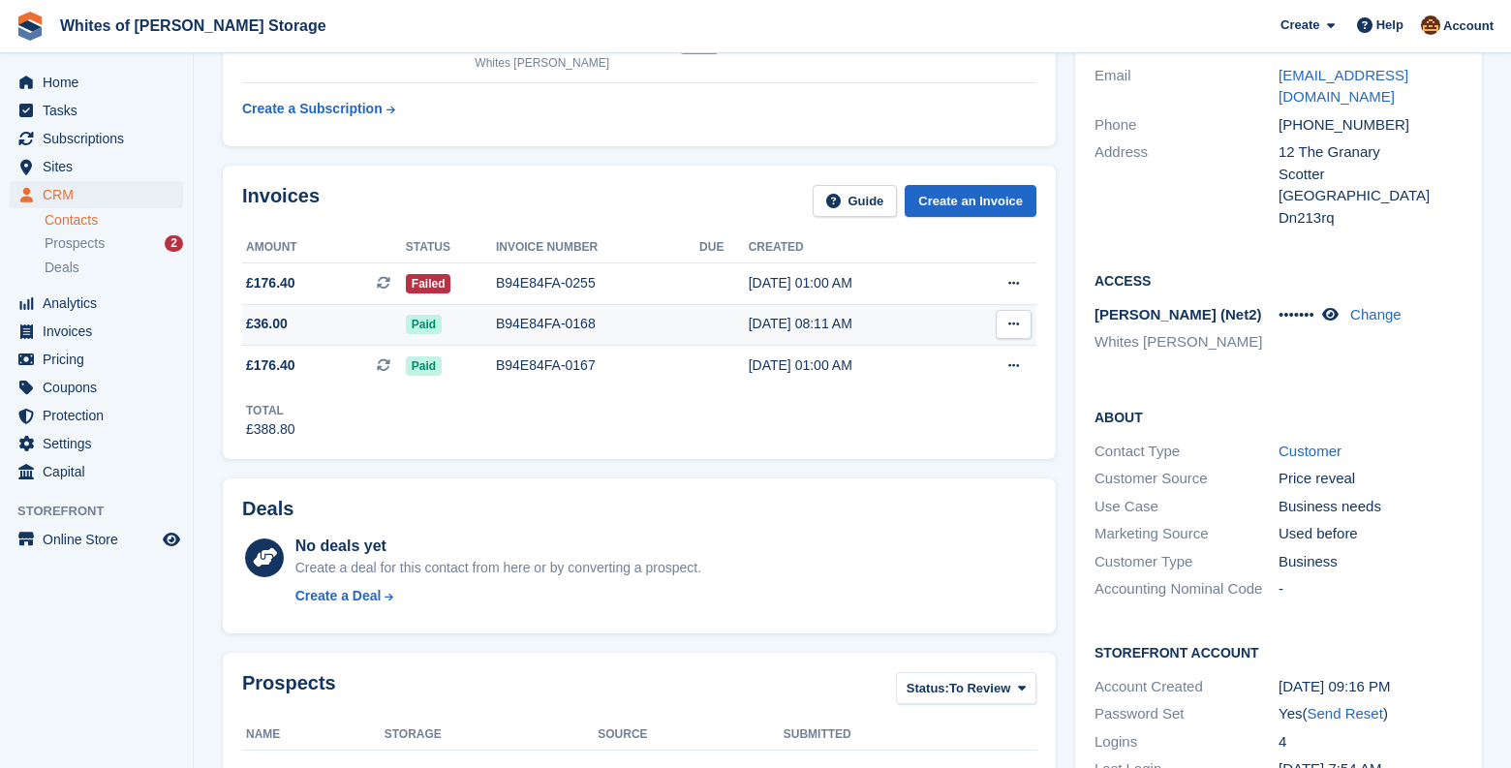
scroll to position [194, 0]
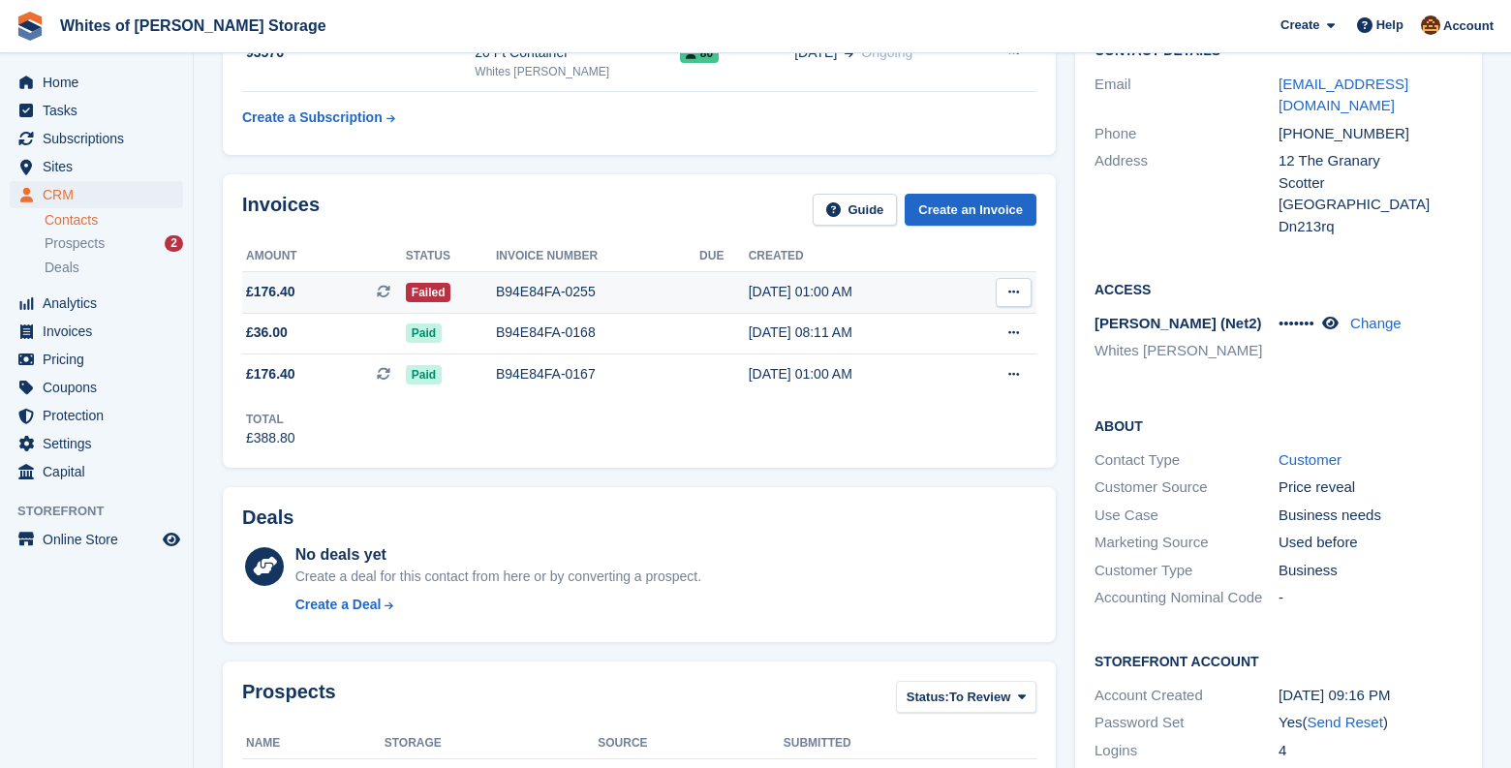
click at [506, 291] on div "B94E84FA-0255" at bounding box center [597, 292] width 203 height 20
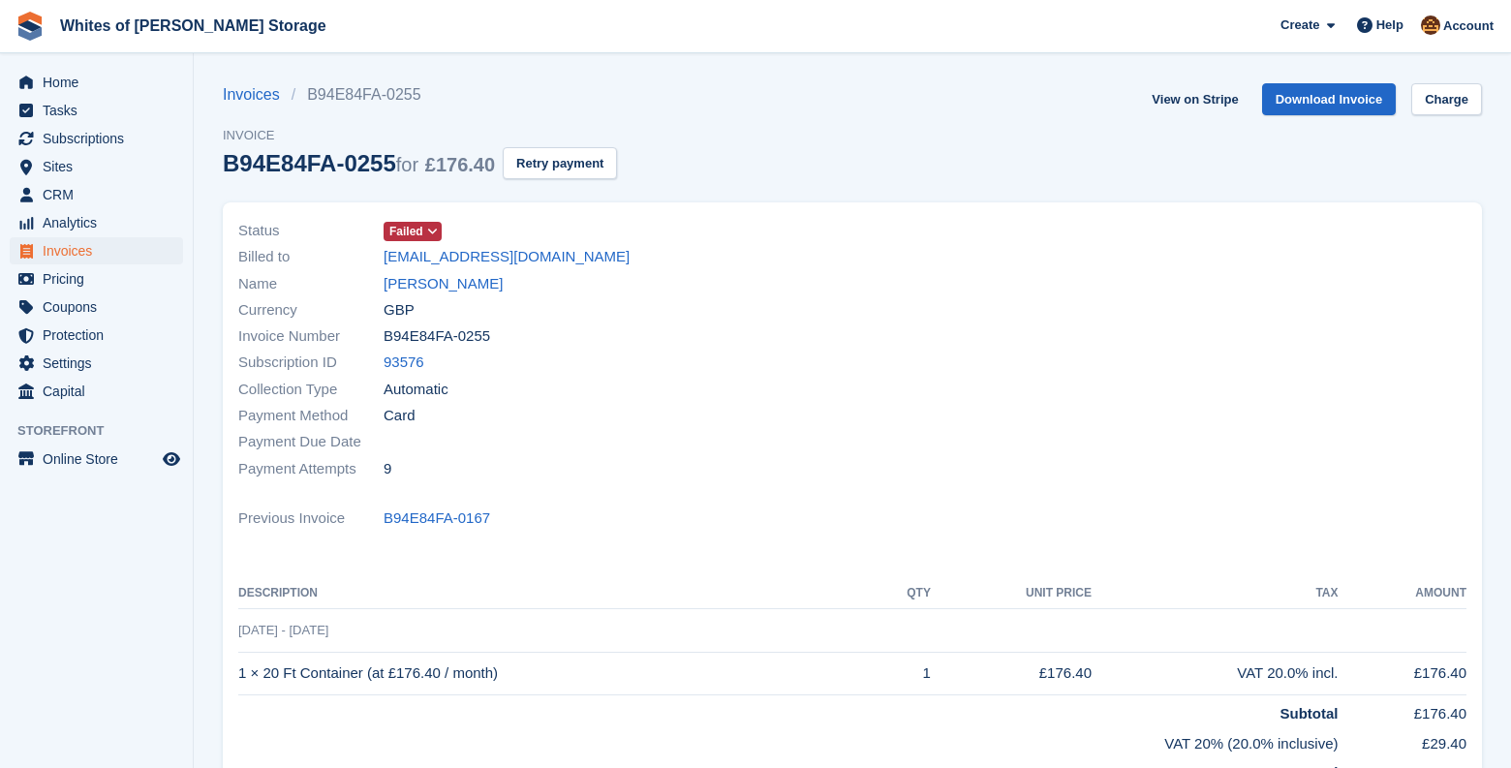
click at [435, 233] on icon at bounding box center [432, 232] width 11 height 12
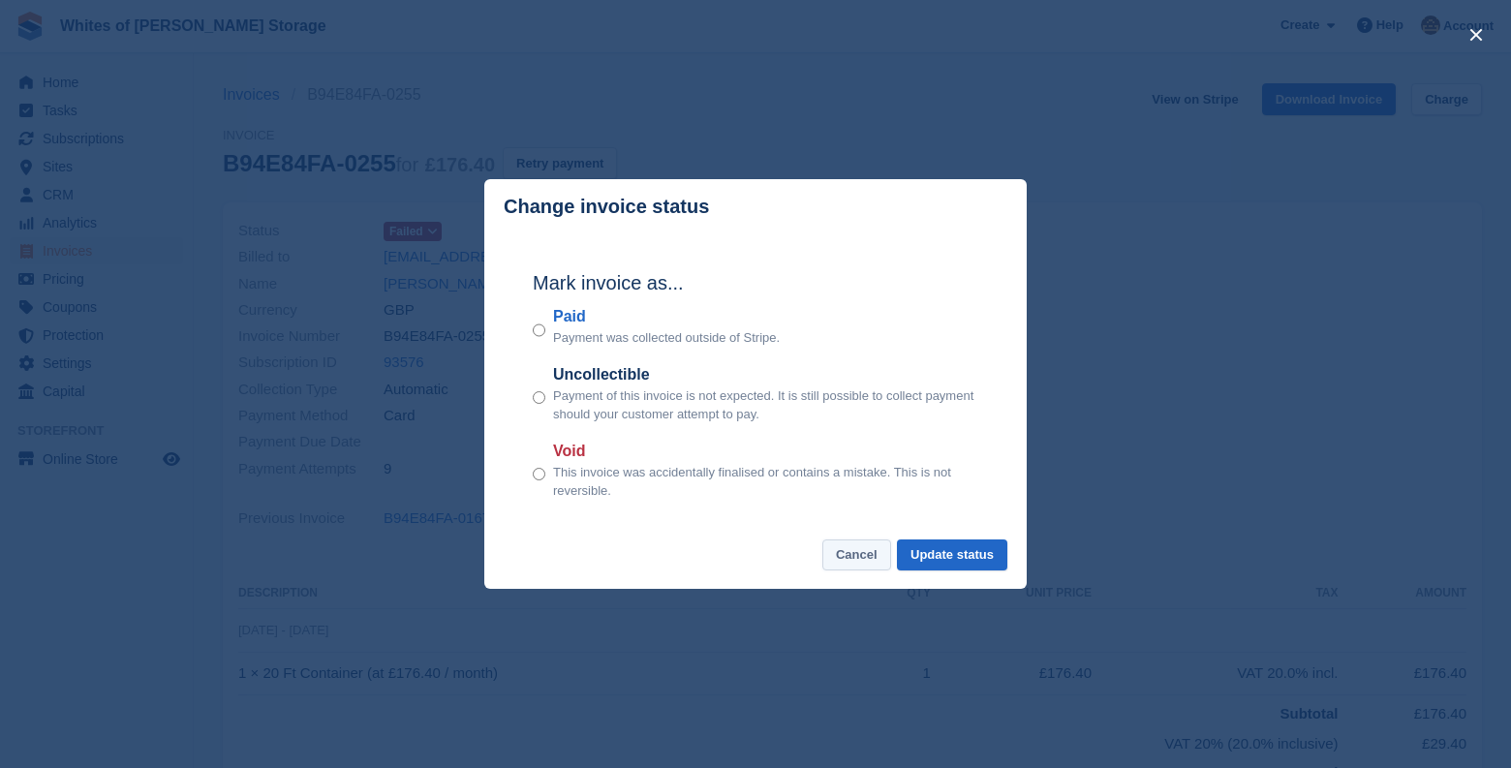
click at [873, 560] on button "Cancel" at bounding box center [856, 556] width 69 height 32
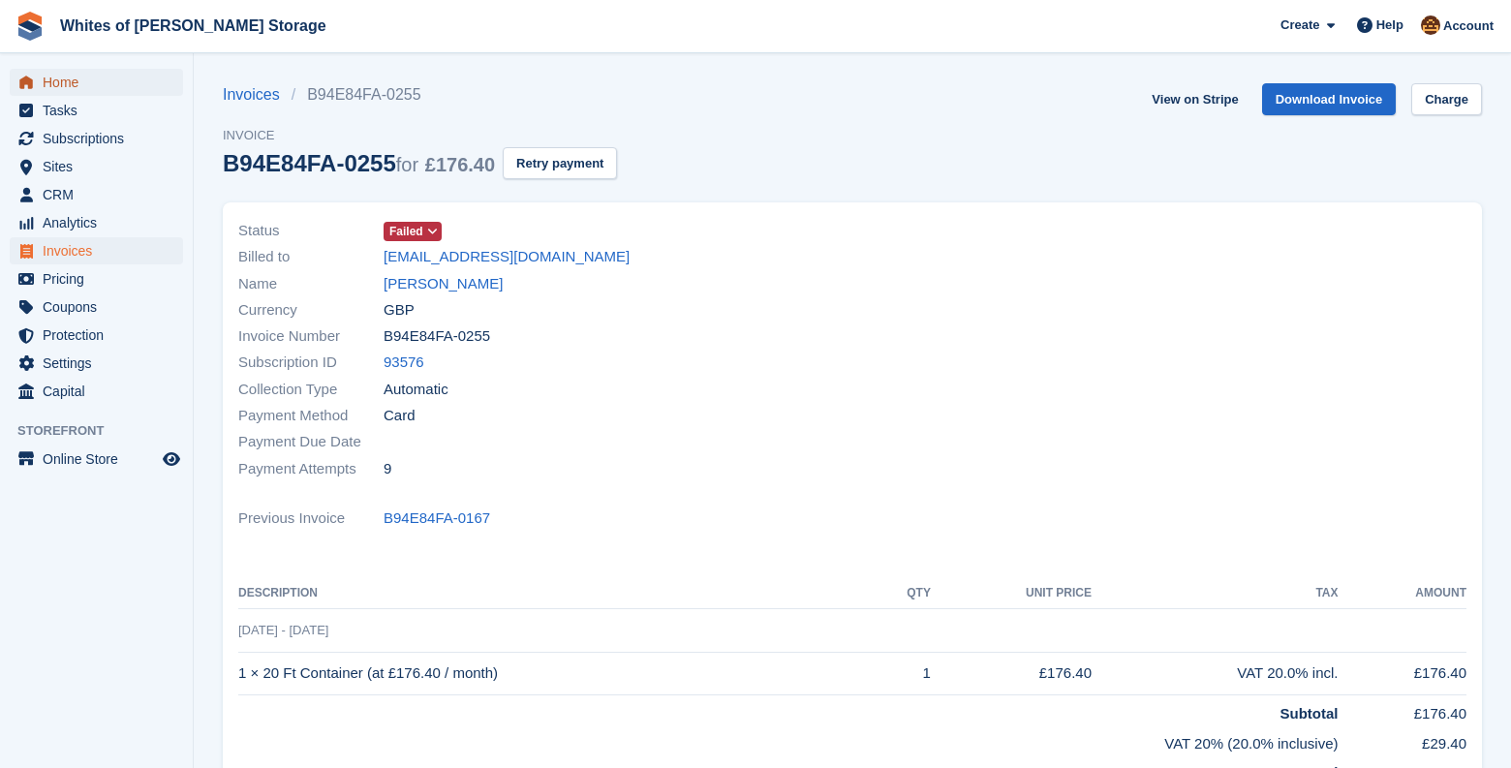
click at [96, 85] on span "Home" at bounding box center [101, 82] width 116 height 27
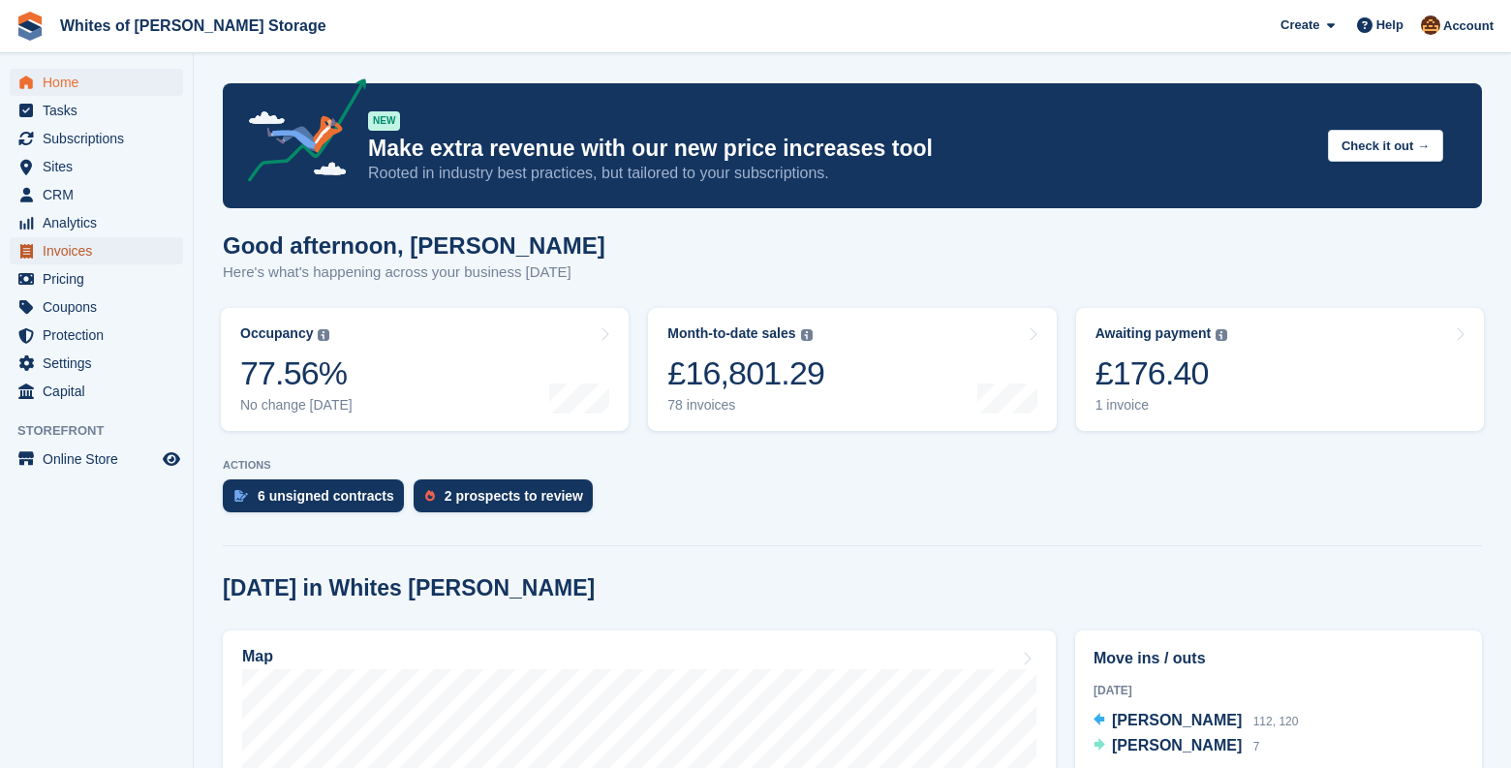
click at [82, 251] on span "Invoices" at bounding box center [101, 250] width 116 height 27
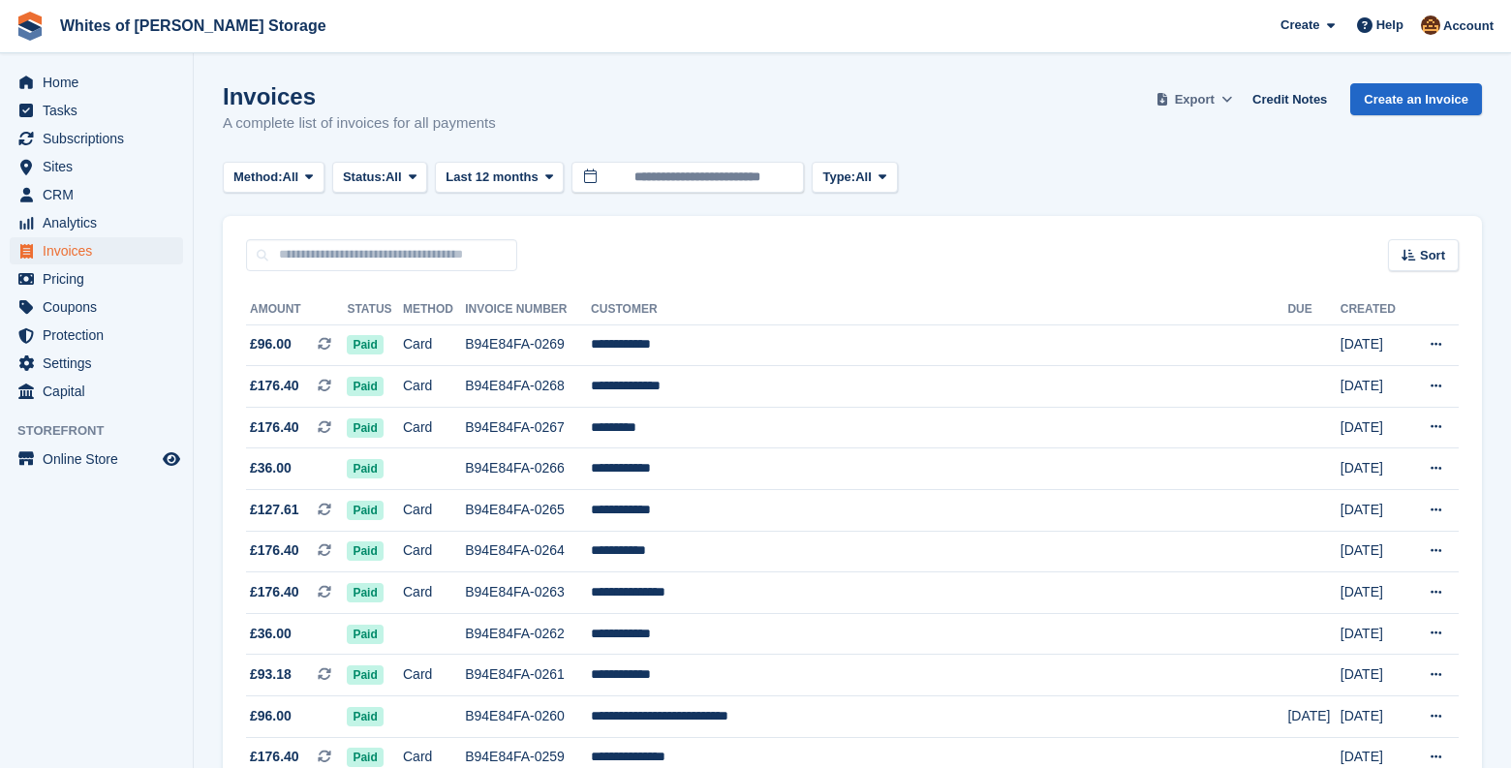
click at [1237, 99] on span at bounding box center [1227, 99] width 19 height 19
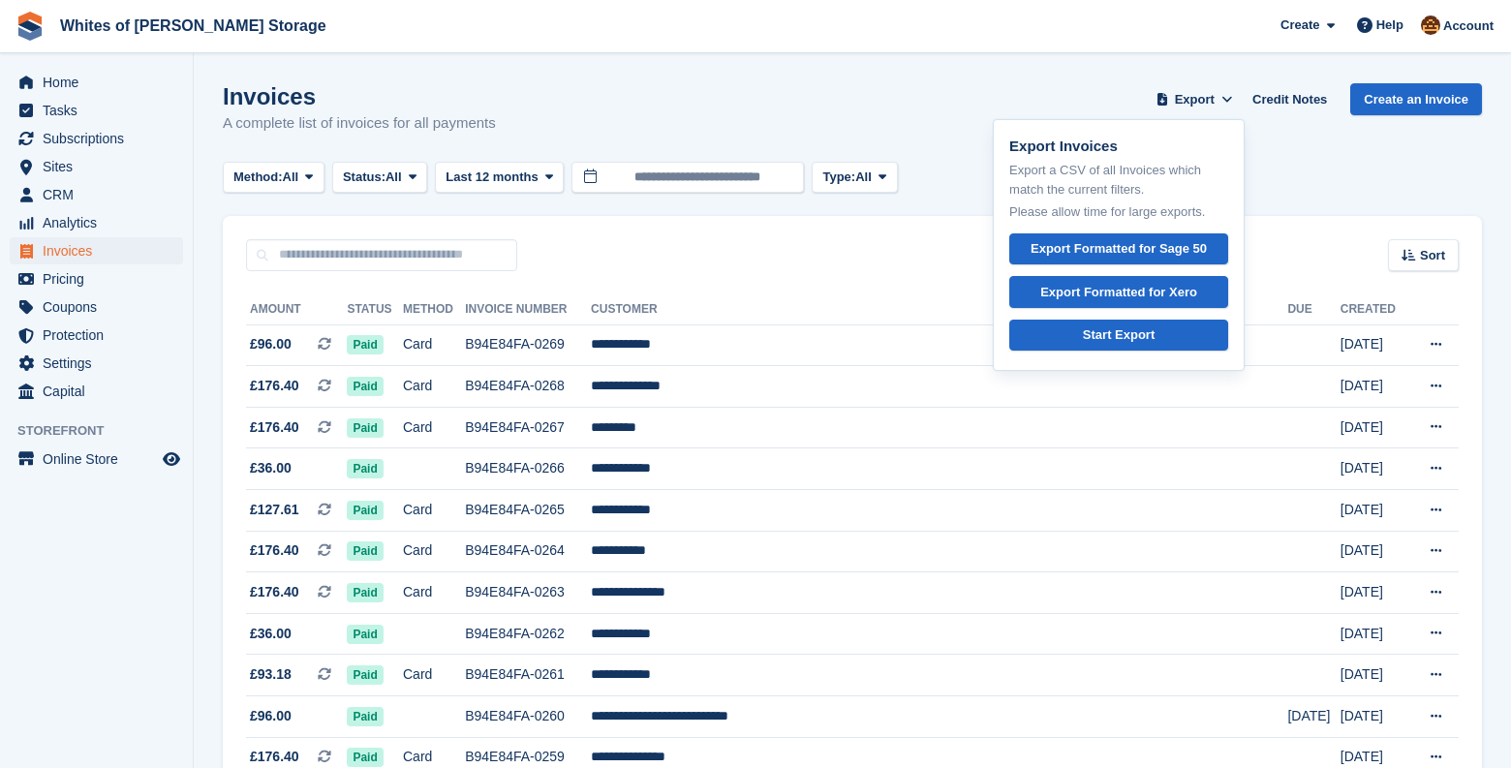
click at [830, 92] on div "Invoices A complete list of invoices for all payments Export Export Invoices Ex…" at bounding box center [852, 120] width 1259 height 75
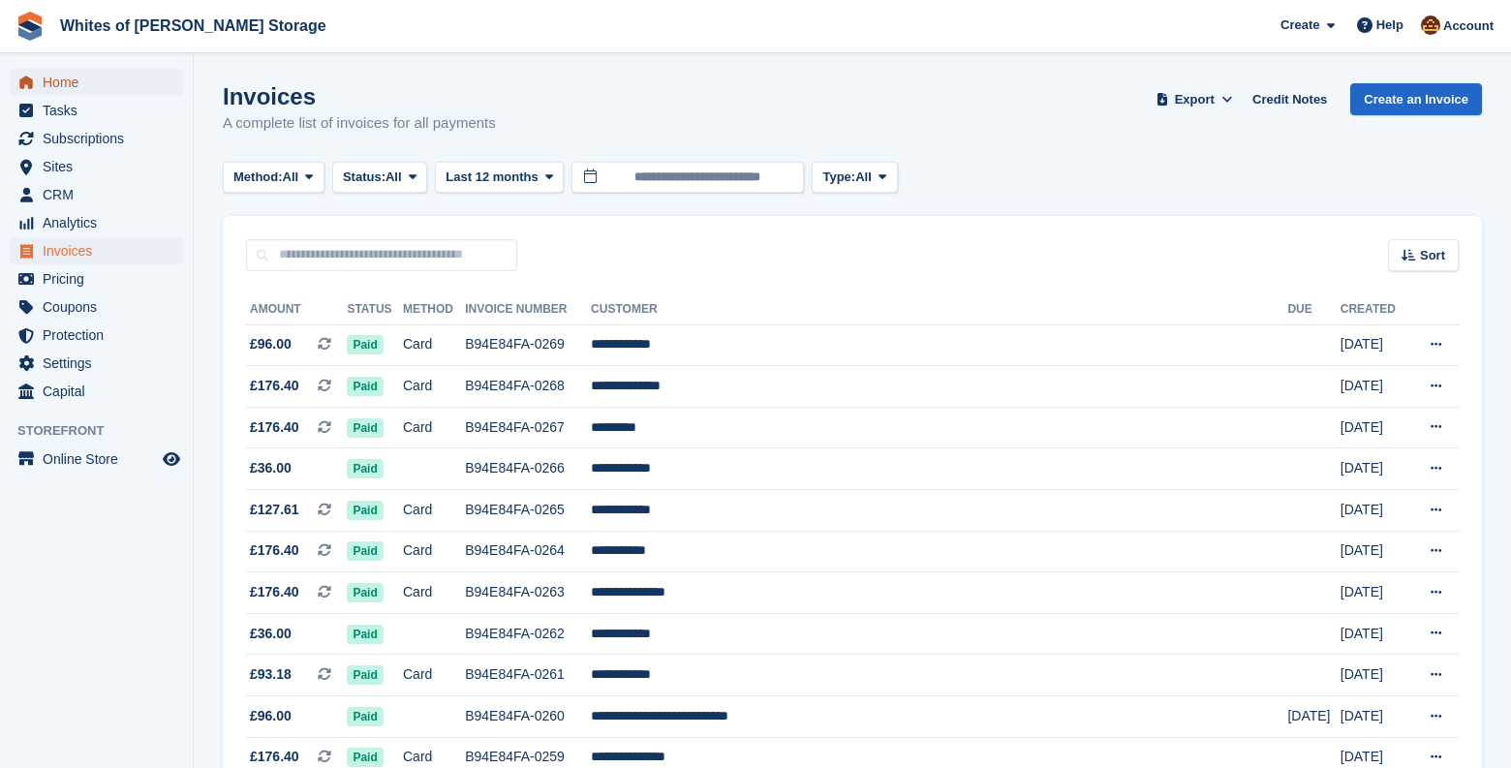
click at [54, 82] on span "Home" at bounding box center [101, 82] width 116 height 27
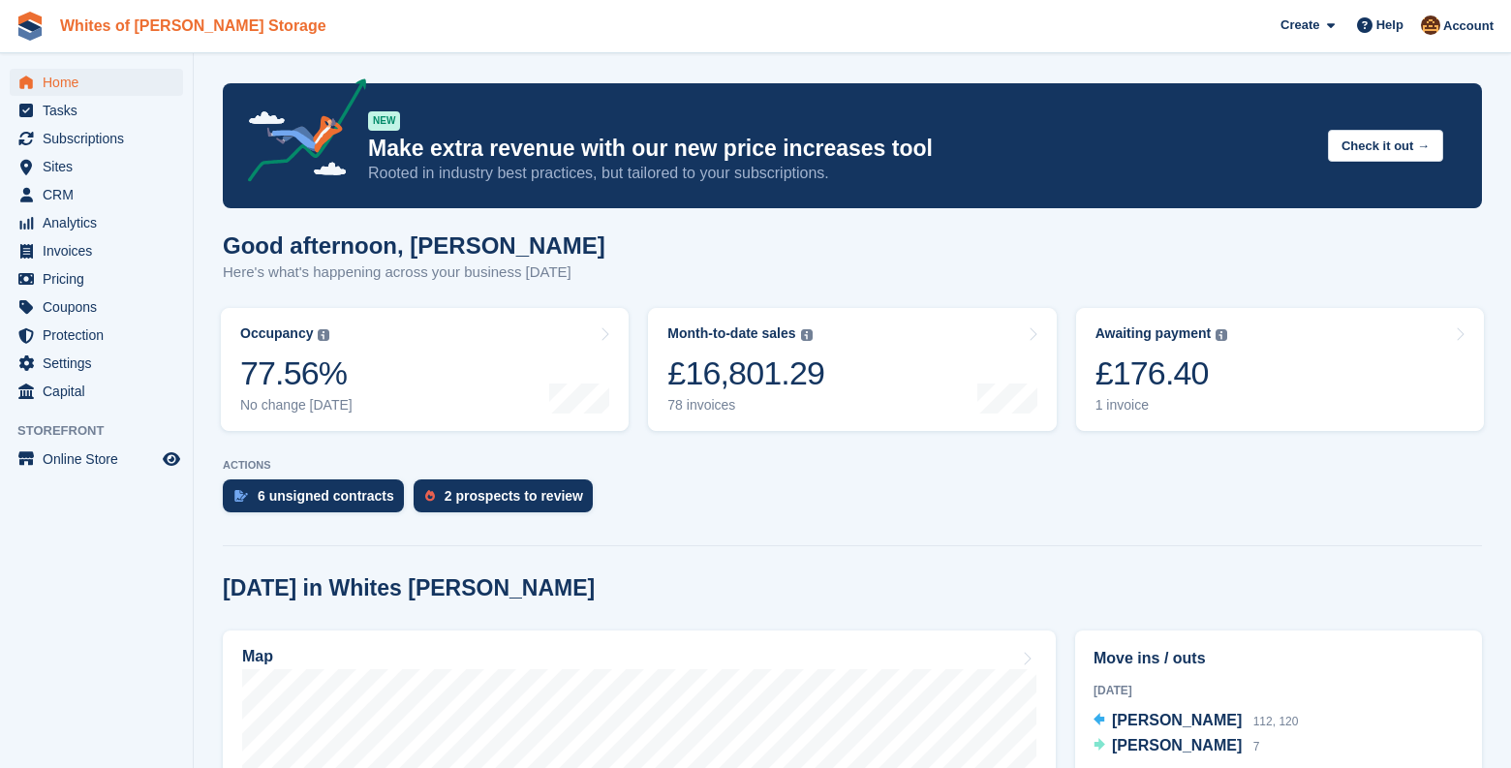
click at [91, 27] on link "Whites of [PERSON_NAME] Storage" at bounding box center [193, 26] width 282 height 32
click at [1474, 33] on span "Account" at bounding box center [1468, 25] width 50 height 19
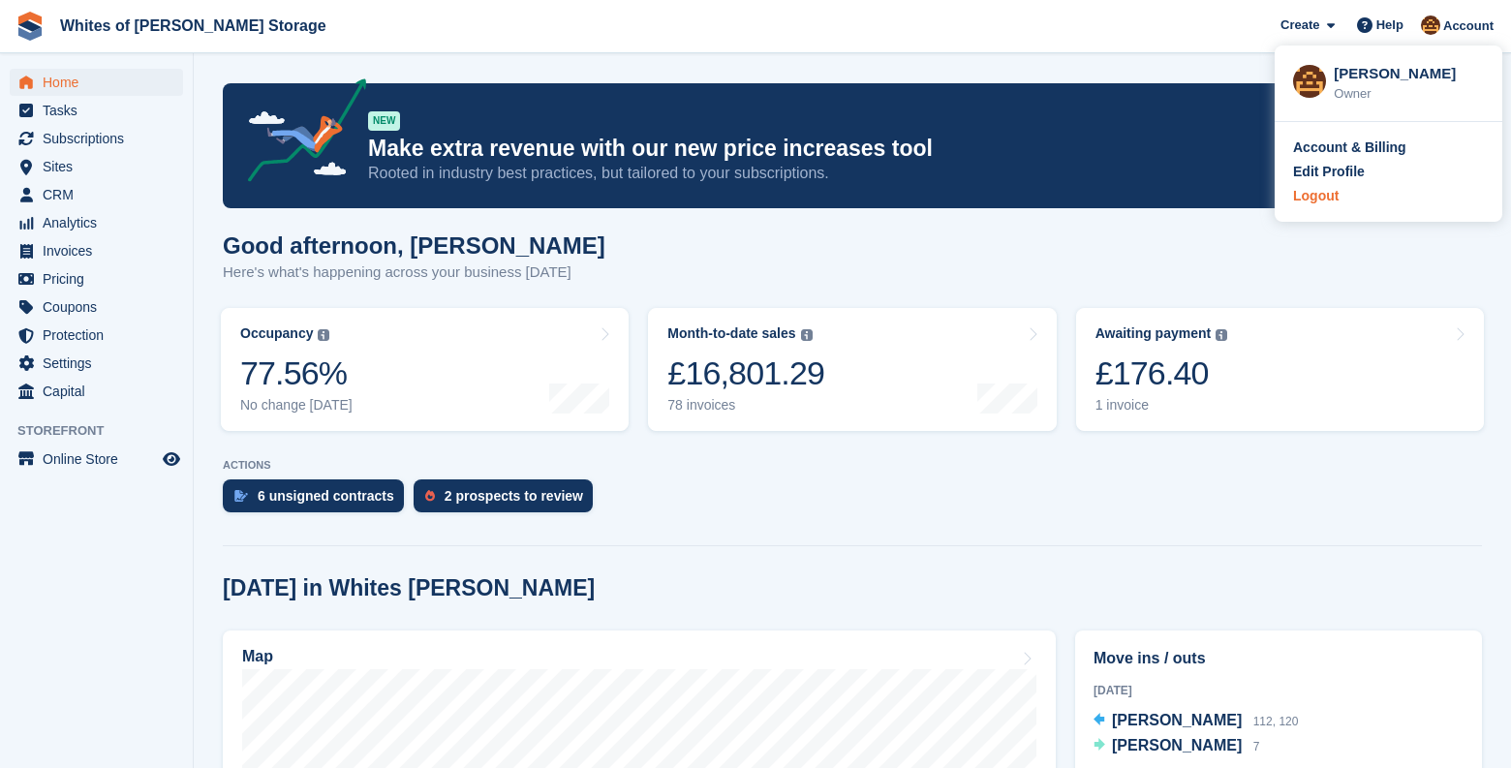
click at [1304, 196] on div "Logout" at bounding box center [1316, 196] width 46 height 20
